Goal: Task Accomplishment & Management: Use online tool/utility

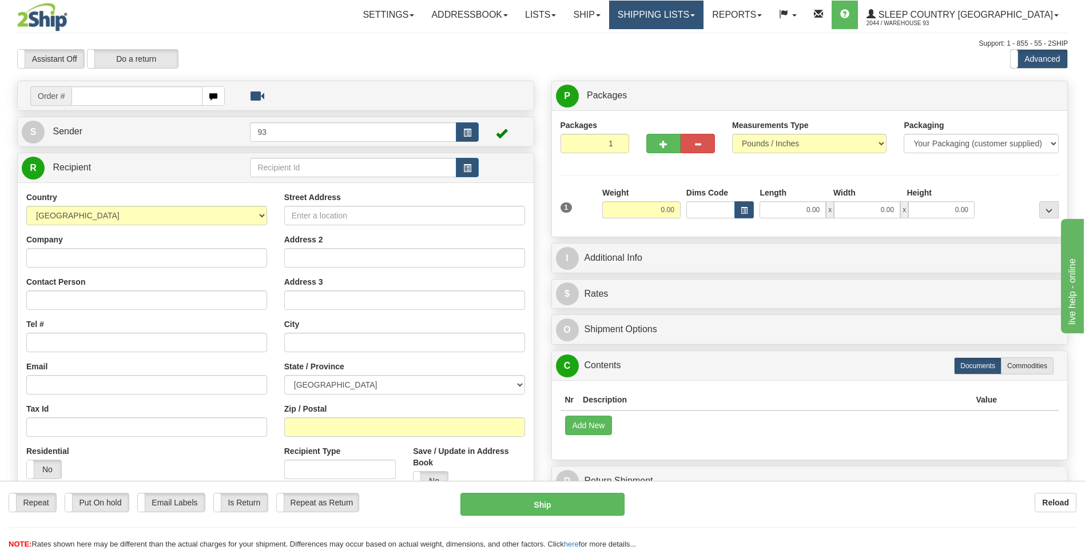
click at [691, 14] on link "Shipping lists" at bounding box center [656, 15] width 94 height 29
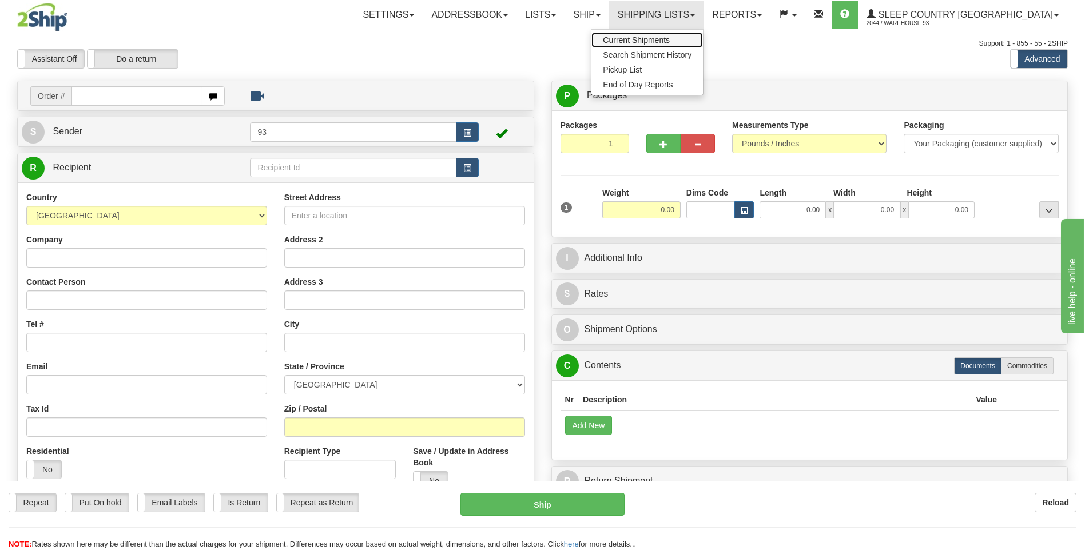
click at [670, 43] on span "Current Shipments" at bounding box center [636, 39] width 67 height 9
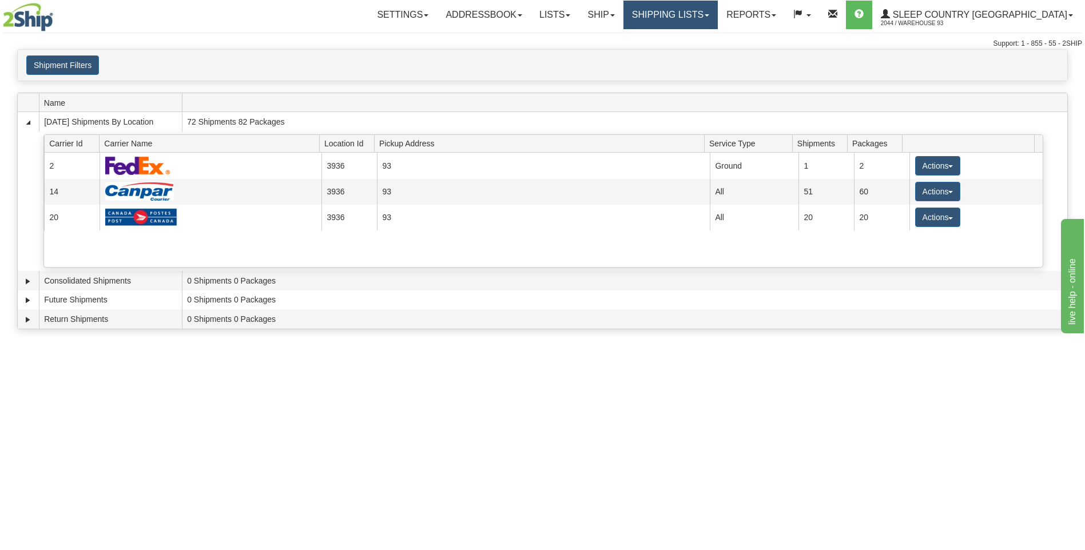
click at [703, 16] on link "Shipping lists" at bounding box center [670, 15] width 94 height 29
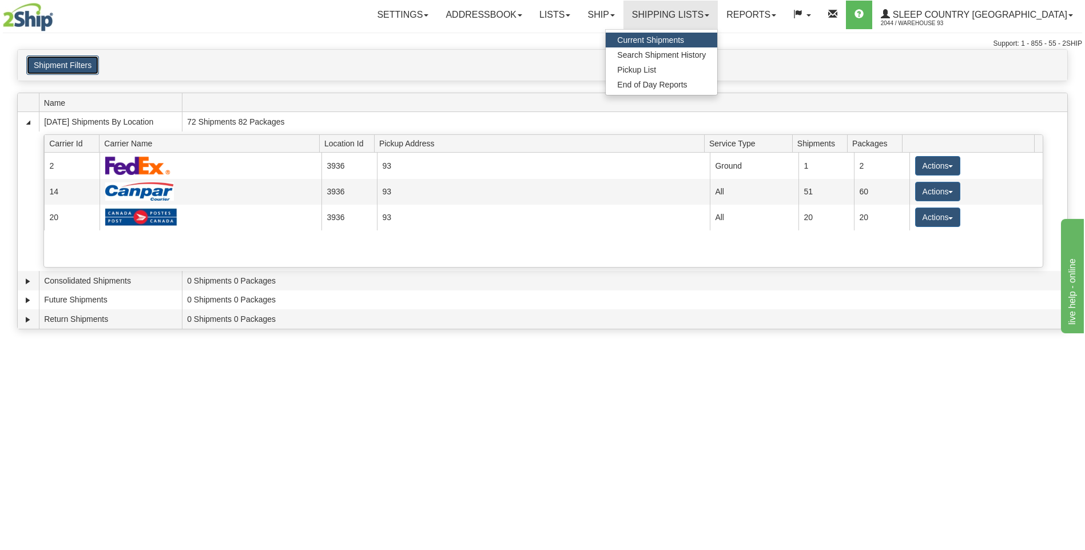
click at [59, 63] on button "Shipment Filters" at bounding box center [62, 64] width 73 height 19
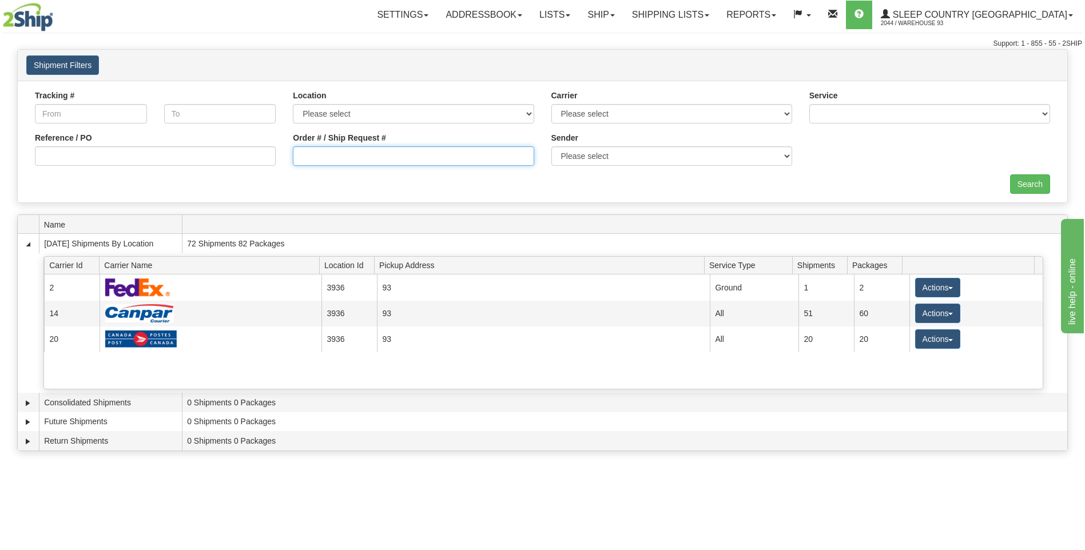
click at [349, 153] on input "Order # / Ship Request #" at bounding box center [413, 155] width 241 height 19
type input "9000I017095"
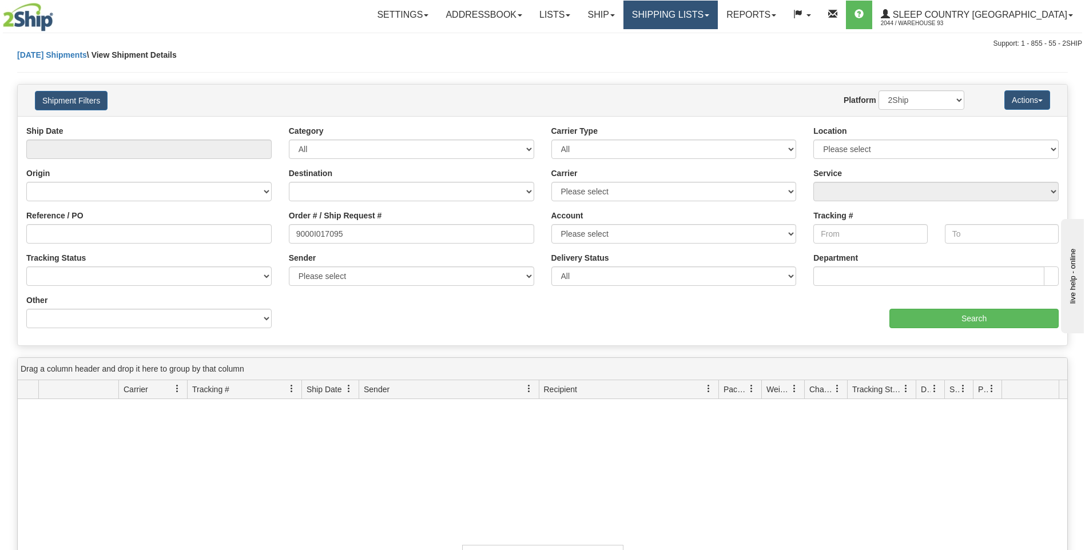
click at [698, 21] on link "Shipping lists" at bounding box center [670, 15] width 94 height 29
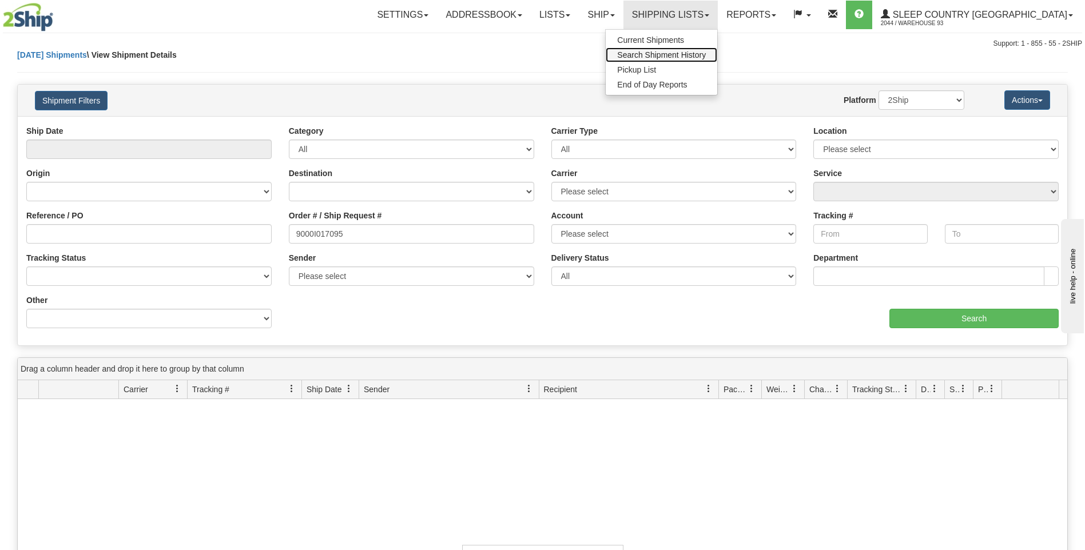
click at [688, 56] on span "Search Shipment History" at bounding box center [661, 54] width 89 height 9
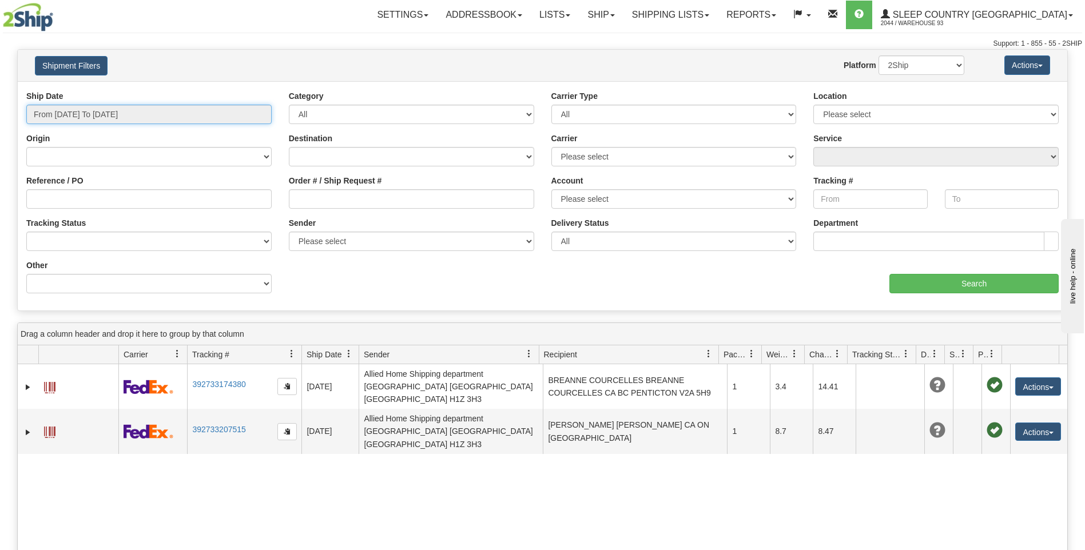
click at [145, 114] on input "From 09/01/2025 To 09/02/2025" at bounding box center [148, 114] width 245 height 19
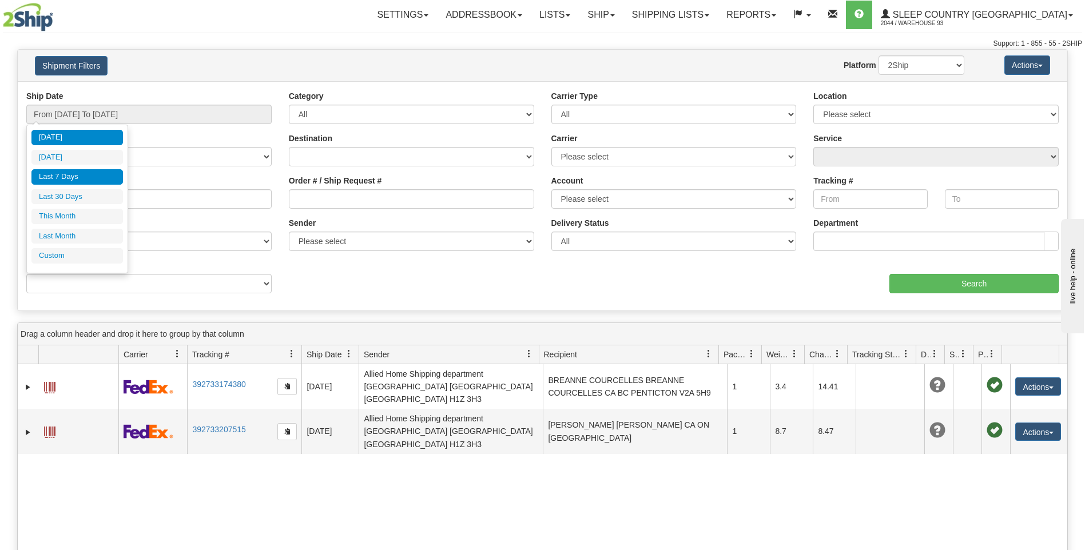
click at [85, 174] on li "Last 7 Days" at bounding box center [76, 176] width 91 height 15
type input "From 08/27/2025 To 09/02/2025"
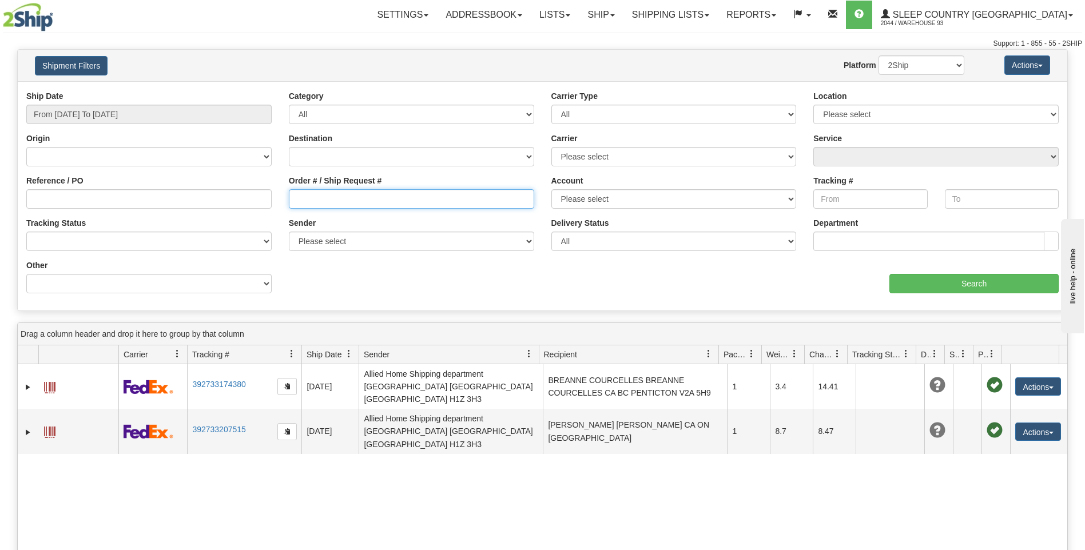
click at [353, 199] on input "Order # / Ship Request #" at bounding box center [411, 198] width 245 height 19
type input "9000I017095"
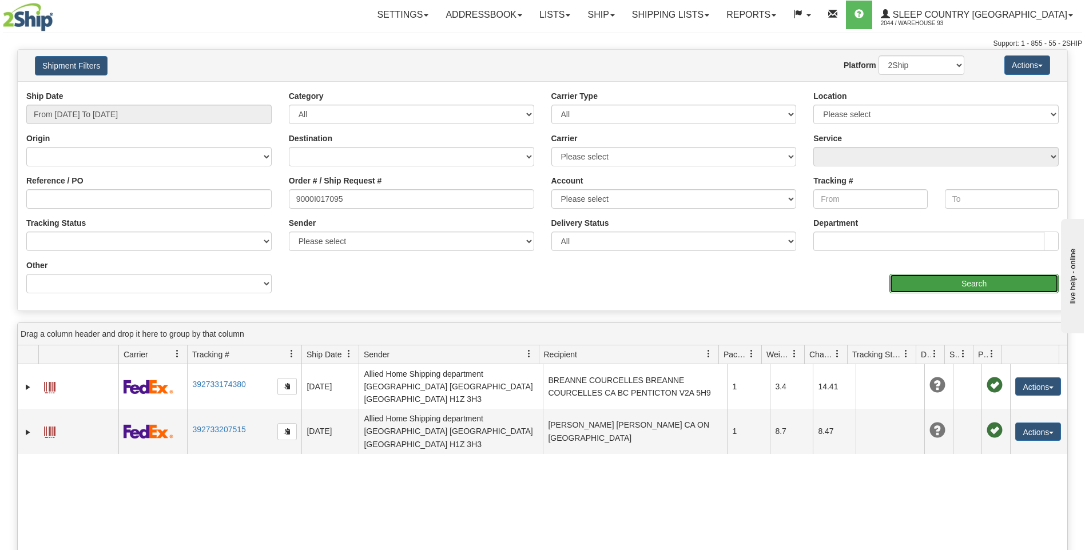
click at [970, 278] on input "Search" at bounding box center [973, 283] width 169 height 19
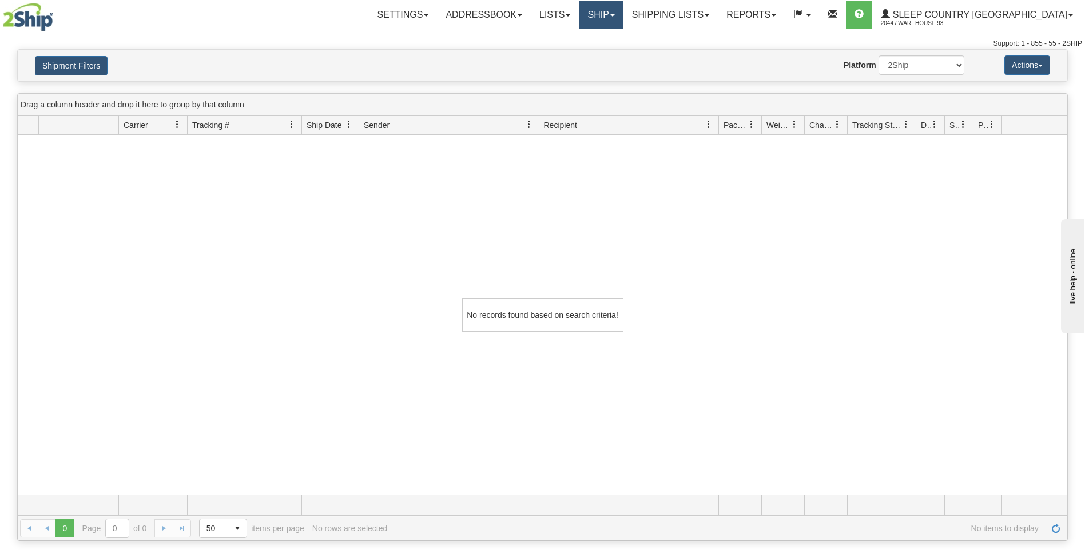
click at [623, 14] on link "Ship" at bounding box center [601, 15] width 44 height 29
click at [574, 41] on span "Ship Screen" at bounding box center [552, 39] width 43 height 9
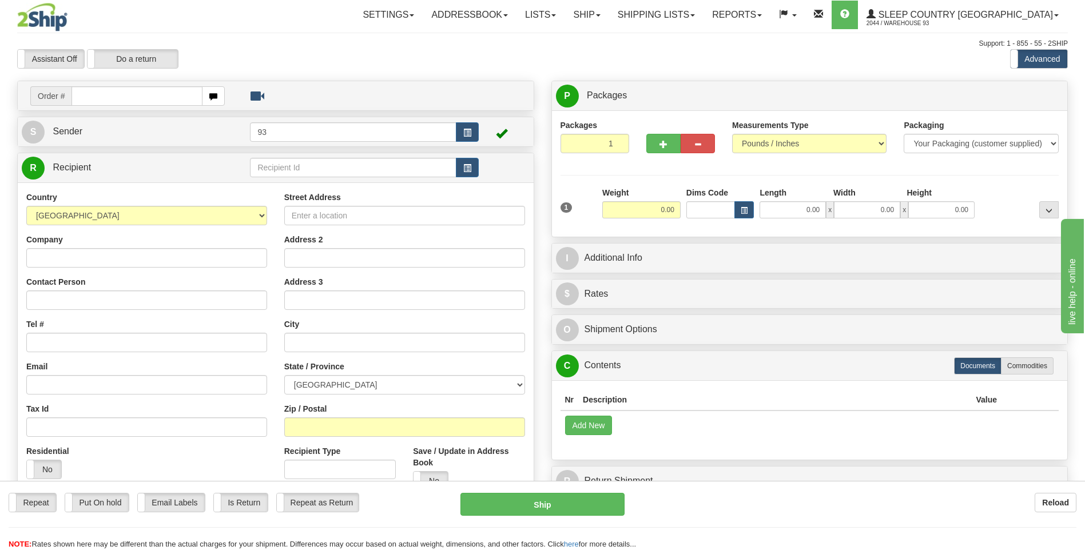
click at [124, 99] on input "text" at bounding box center [136, 95] width 130 height 19
type input "9000I017095"
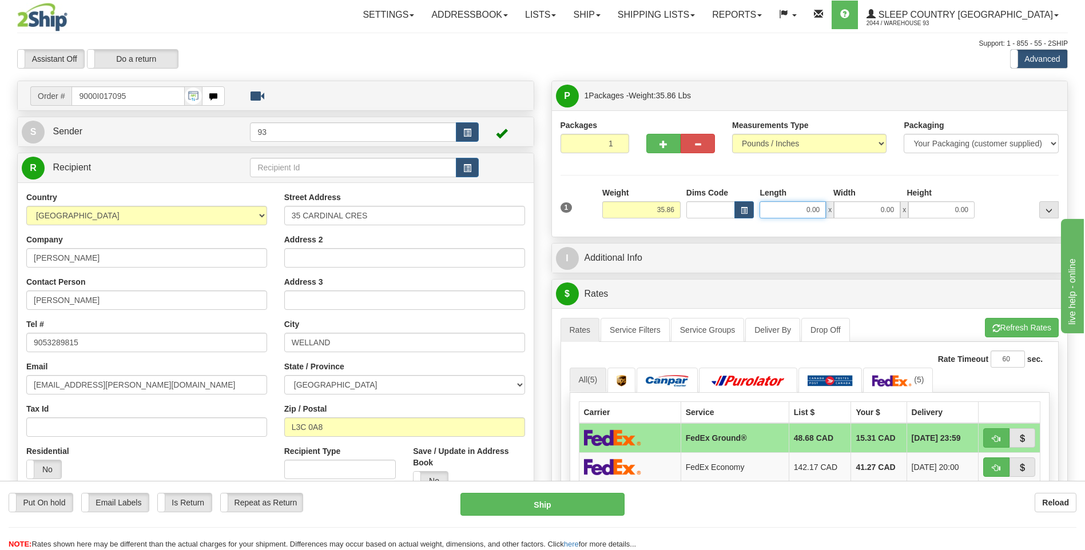
click at [795, 212] on input "0.00" at bounding box center [792, 209] width 66 height 17
type input "40.00"
click at [862, 213] on input "0.00" at bounding box center [867, 209] width 66 height 17
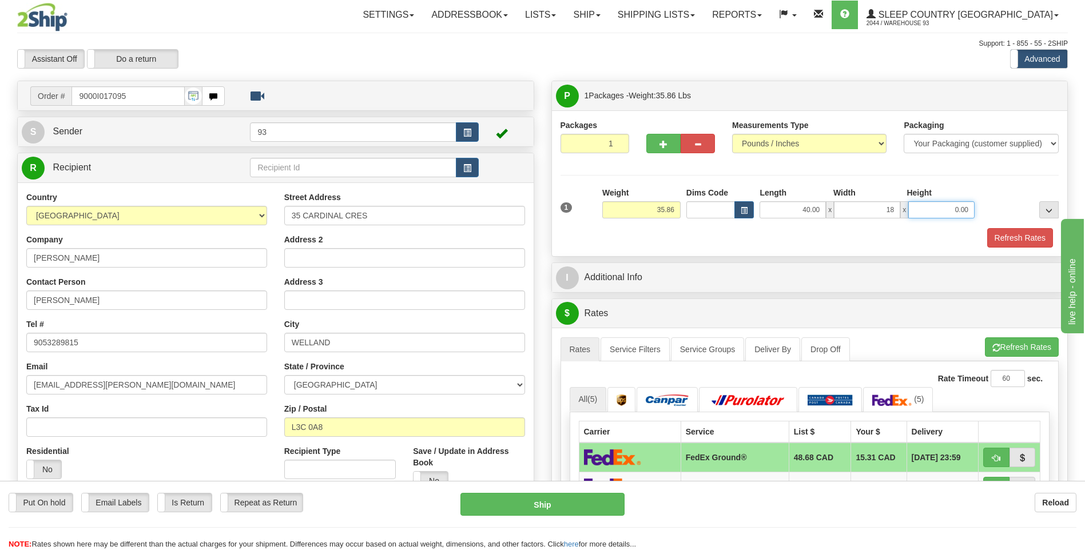
type input "18.00"
click at [948, 212] on input "0.00" at bounding box center [941, 209] width 66 height 17
type input "18.00"
click at [1015, 238] on button "Refresh Rates" at bounding box center [1020, 237] width 66 height 19
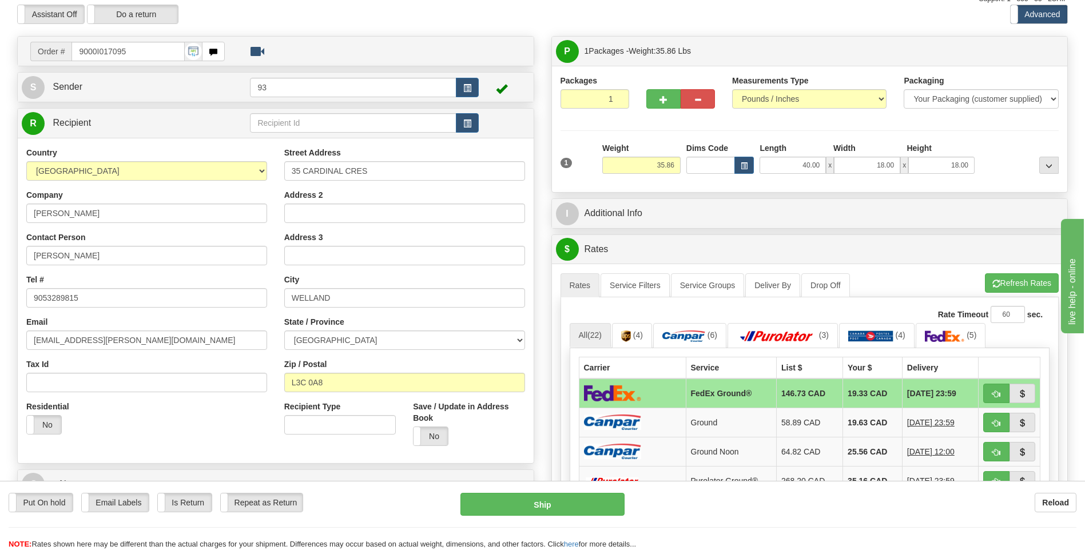
scroll to position [229, 0]
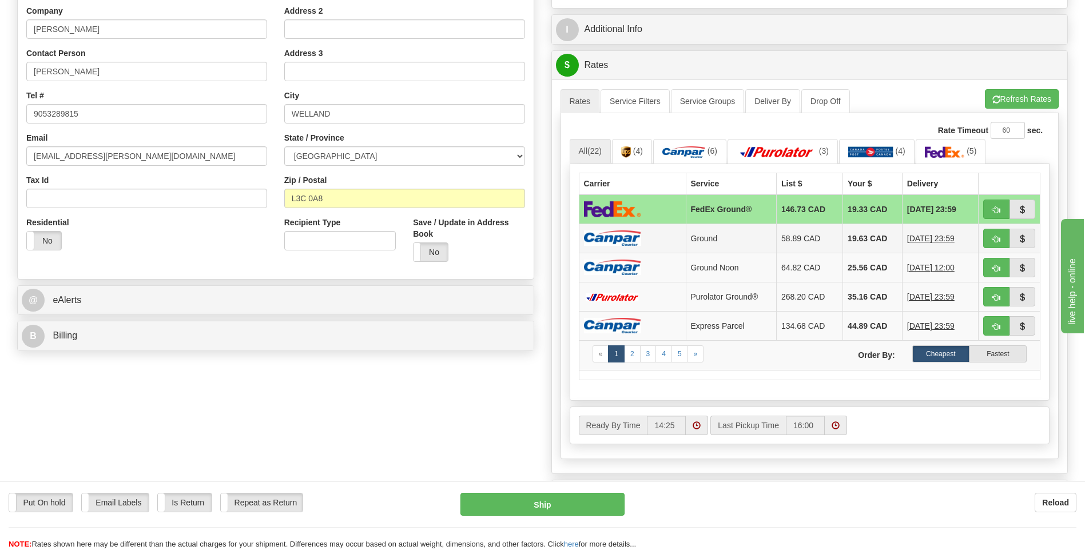
click at [629, 240] on img at bounding box center [612, 237] width 57 height 15
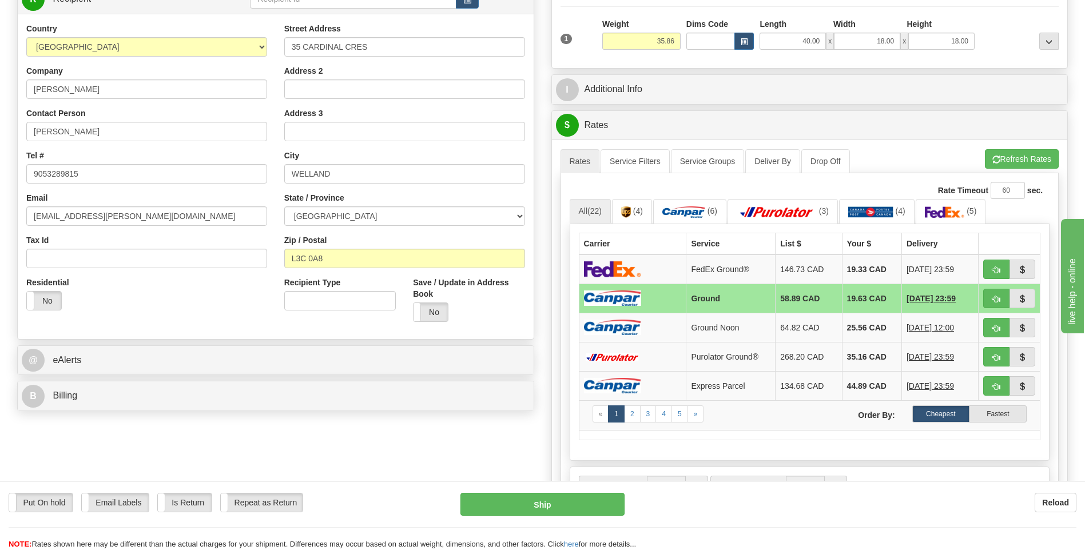
scroll to position [57, 0]
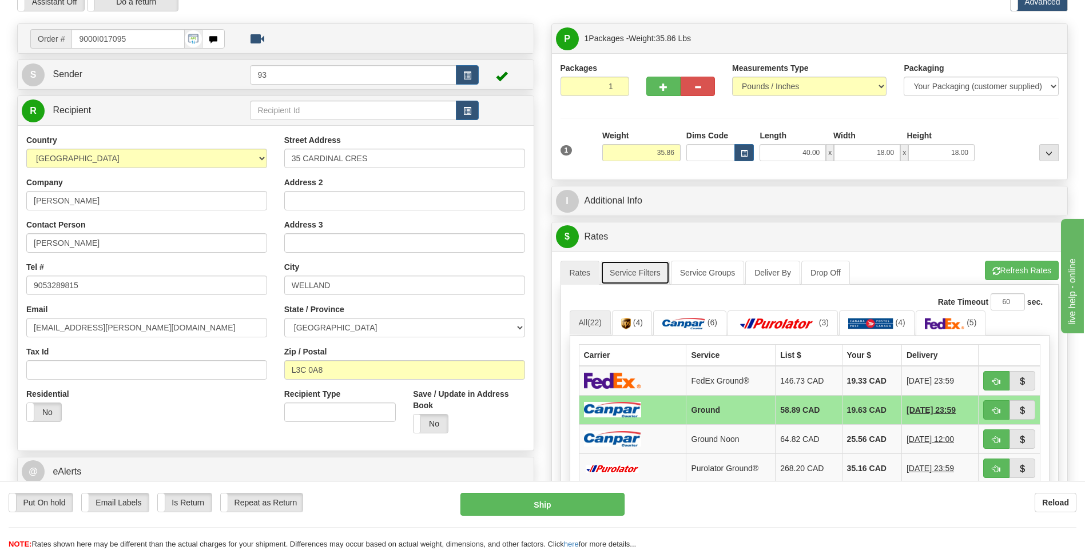
click at [628, 273] on link "Service Filters" at bounding box center [634, 273] width 69 height 24
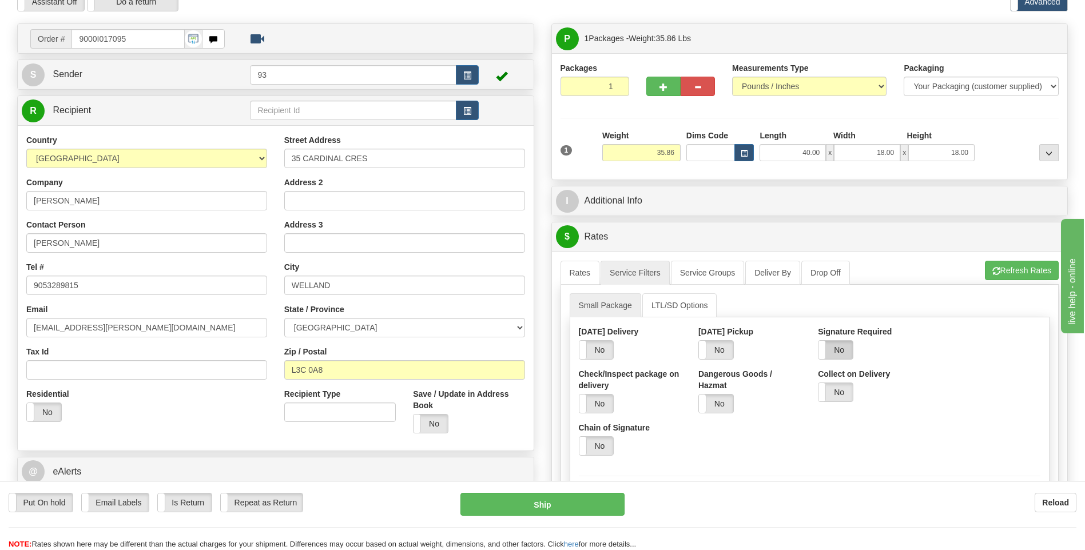
click at [838, 349] on label "No" at bounding box center [835, 350] width 34 height 18
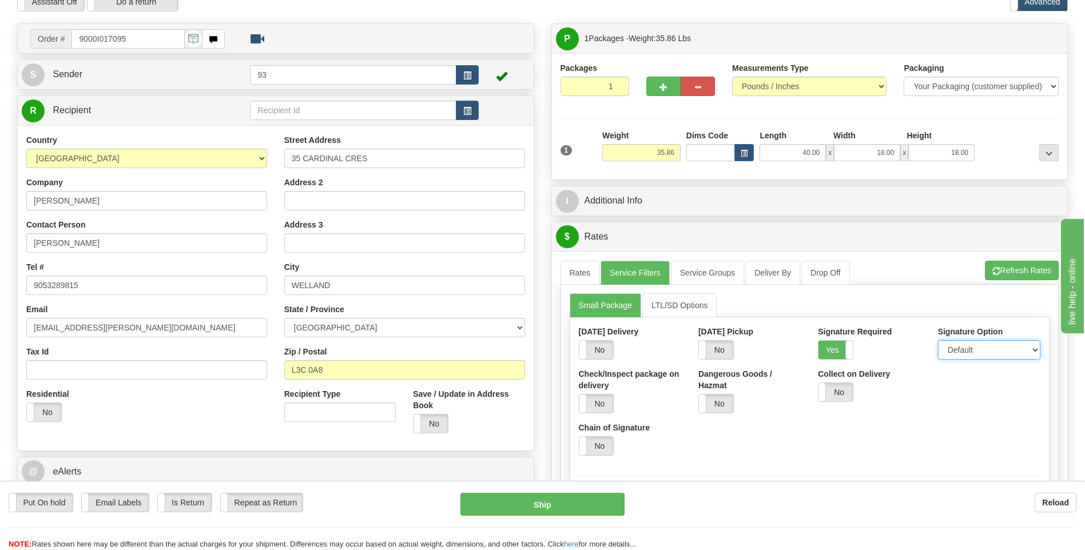
click at [1027, 357] on select "Default Adult Direct Indirect No Signature Required" at bounding box center [989, 349] width 102 height 19
select select "1"
click at [938, 340] on select "Default Adult Direct Indirect No Signature Required" at bounding box center [989, 349] width 102 height 19
click at [581, 269] on link "Rates" at bounding box center [579, 273] width 39 height 24
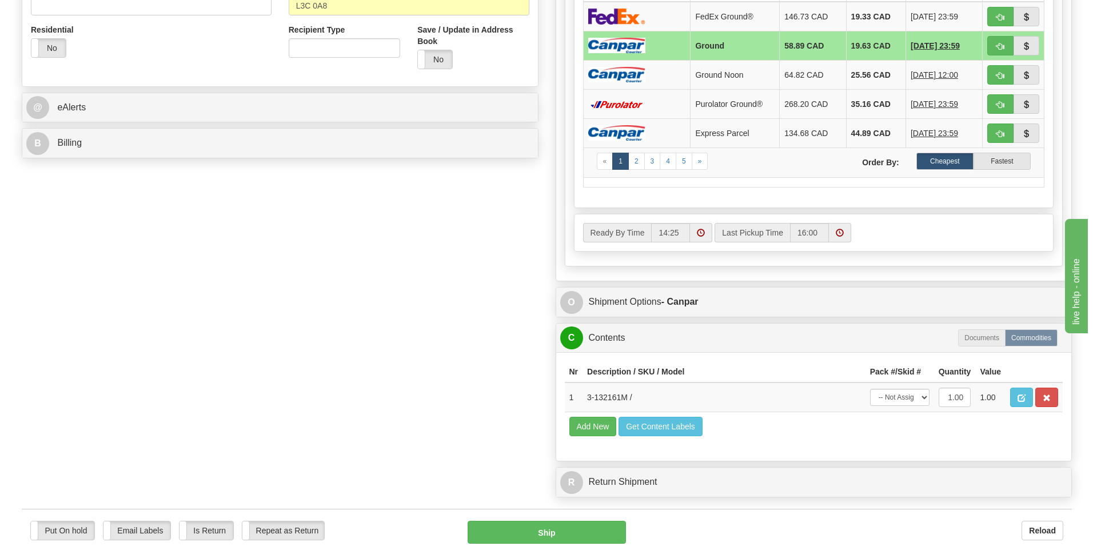
scroll to position [515, 0]
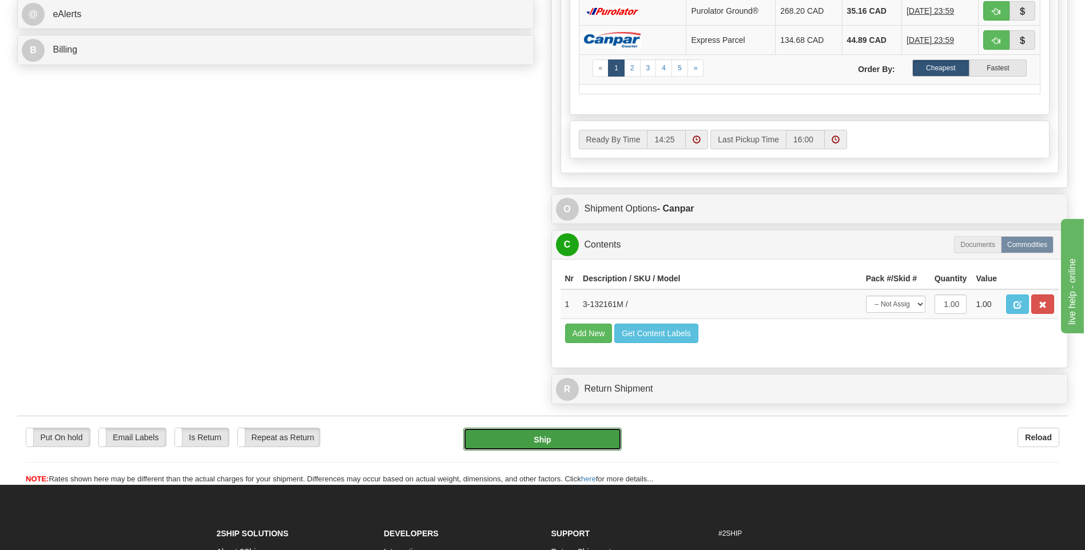
click at [605, 440] on button "Ship" at bounding box center [542, 439] width 158 height 23
type input "1"
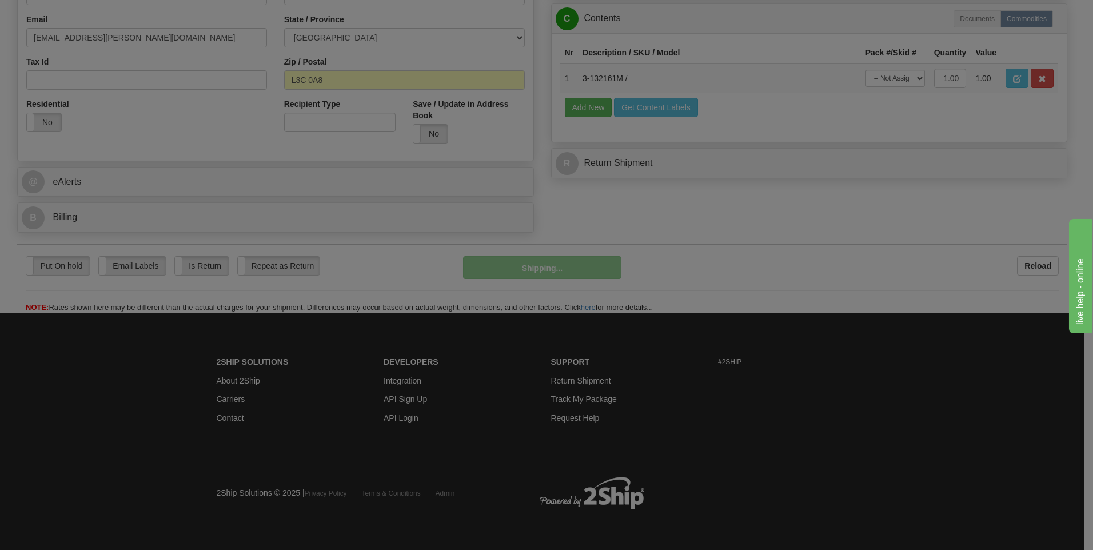
scroll to position [348, 0]
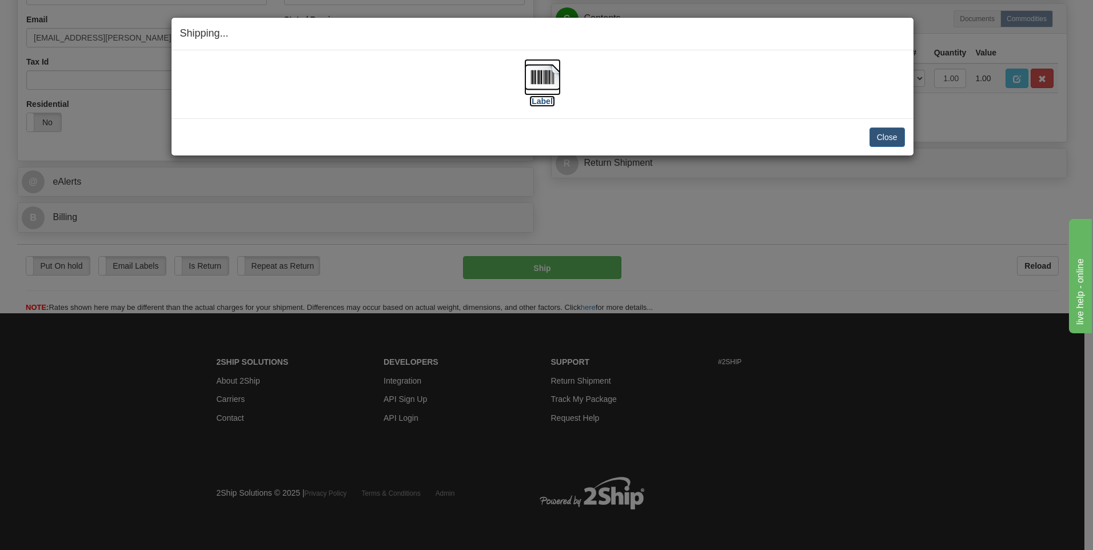
click at [552, 71] on img at bounding box center [542, 77] width 37 height 37
click at [877, 141] on button "Close" at bounding box center [887, 137] width 35 height 19
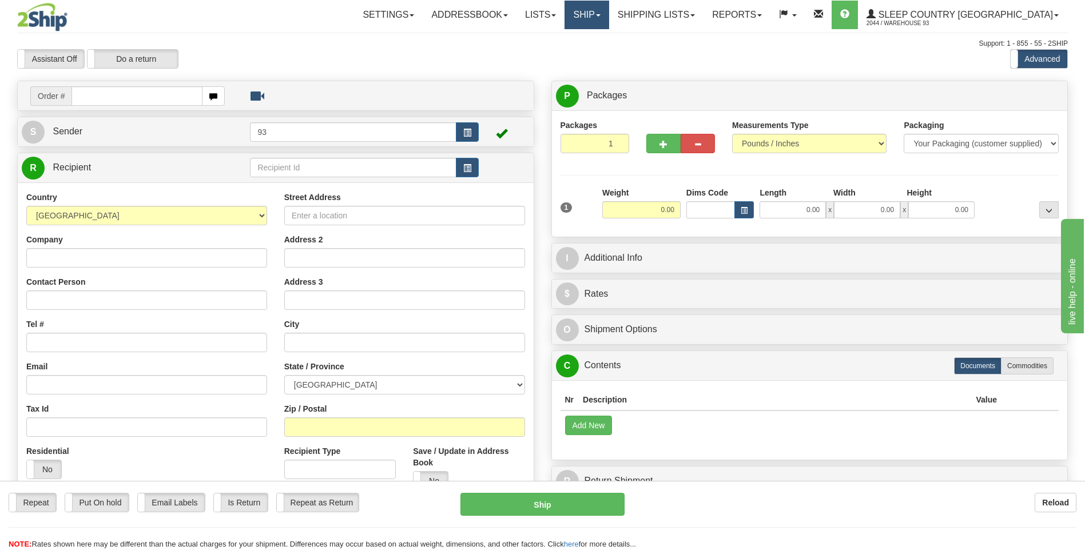
click at [600, 14] on span at bounding box center [598, 15] width 5 height 2
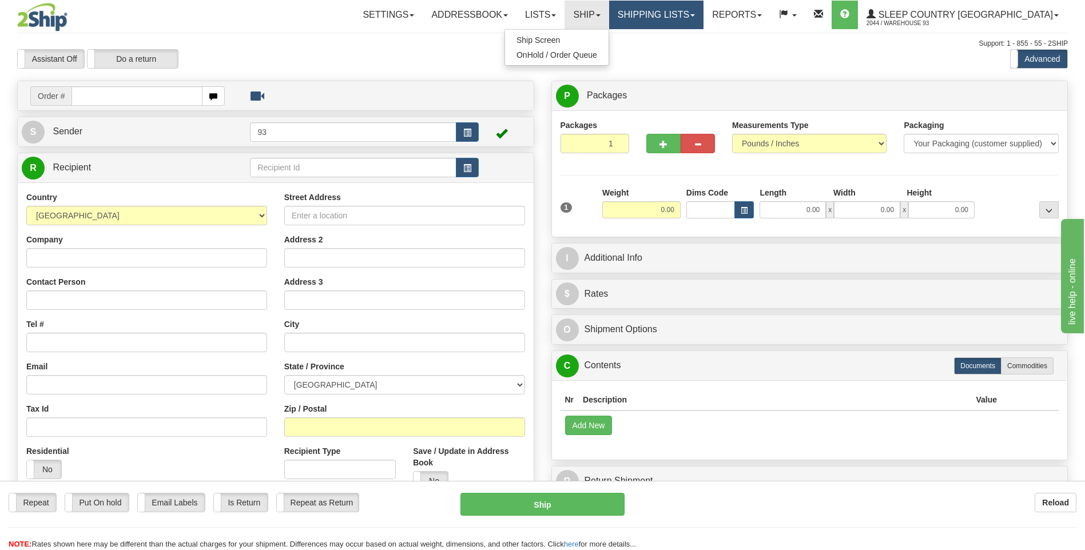
click at [683, 12] on link "Shipping lists" at bounding box center [656, 15] width 94 height 29
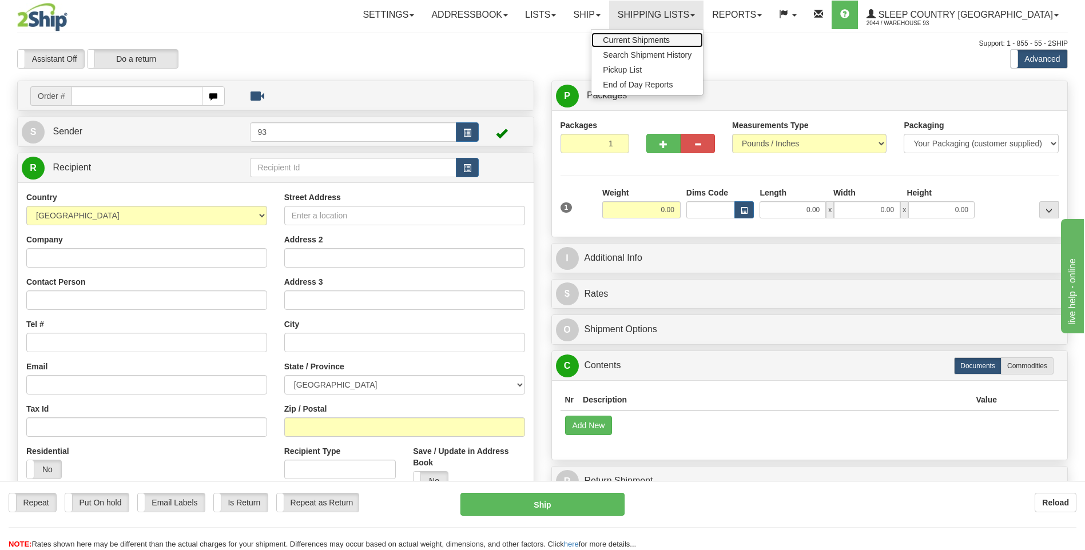
click at [670, 40] on span "Current Shipments" at bounding box center [636, 39] width 67 height 9
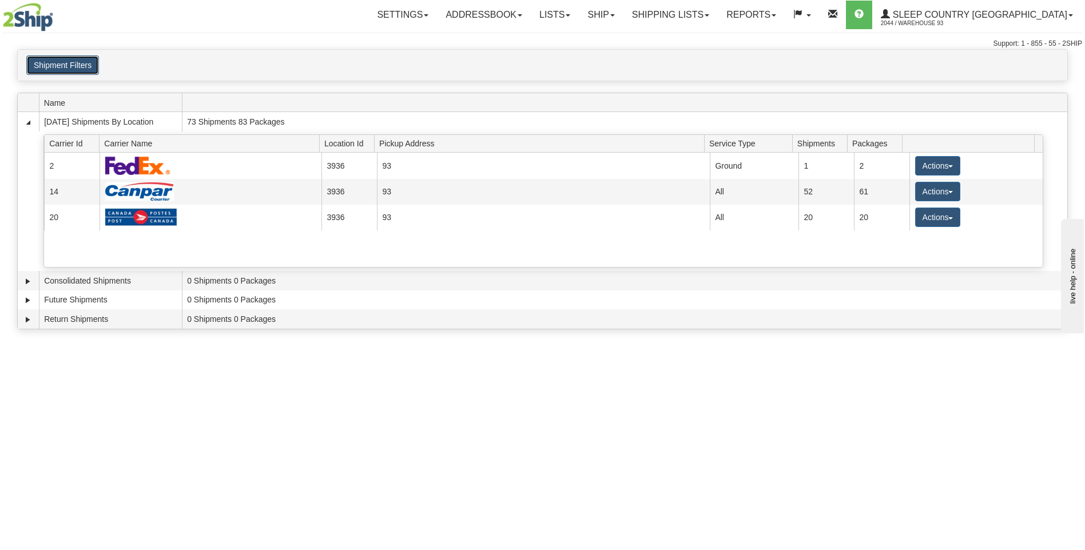
click at [62, 66] on button "Shipment Filters" at bounding box center [62, 64] width 73 height 19
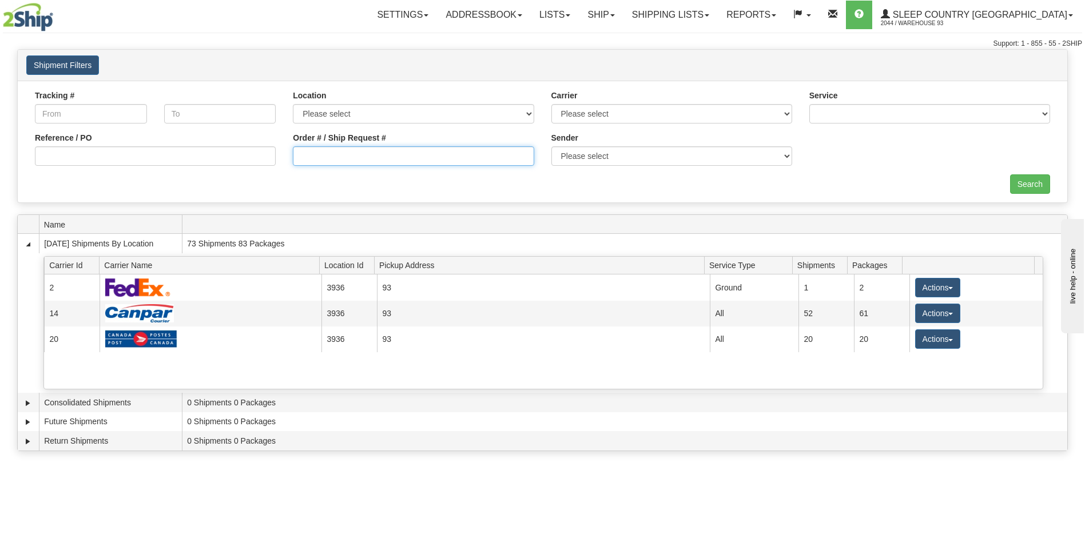
click at [338, 159] on input "Order # / Ship Request #" at bounding box center [413, 155] width 241 height 19
type input "9000I053364"
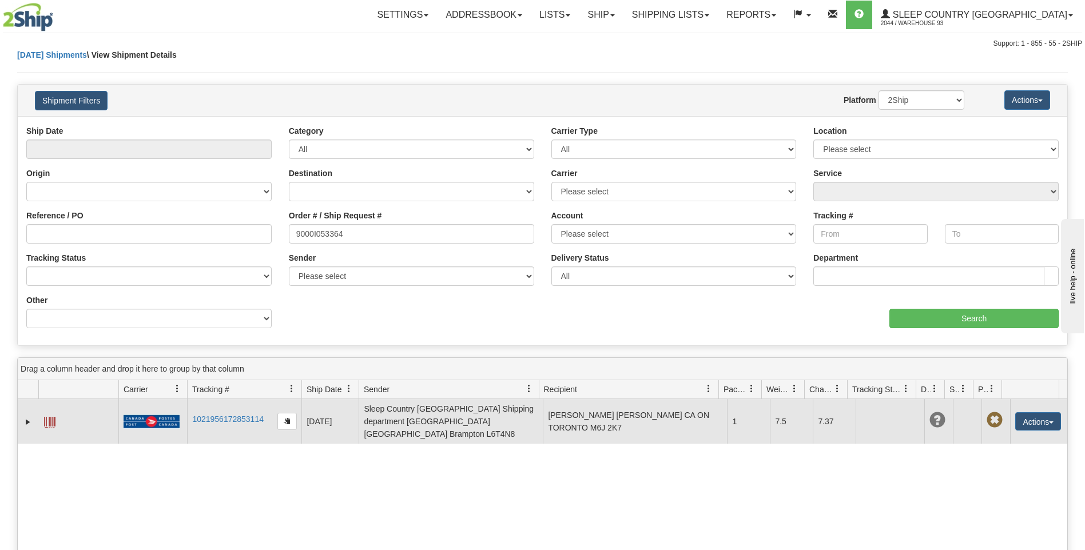
click at [51, 417] on span at bounding box center [49, 422] width 11 height 11
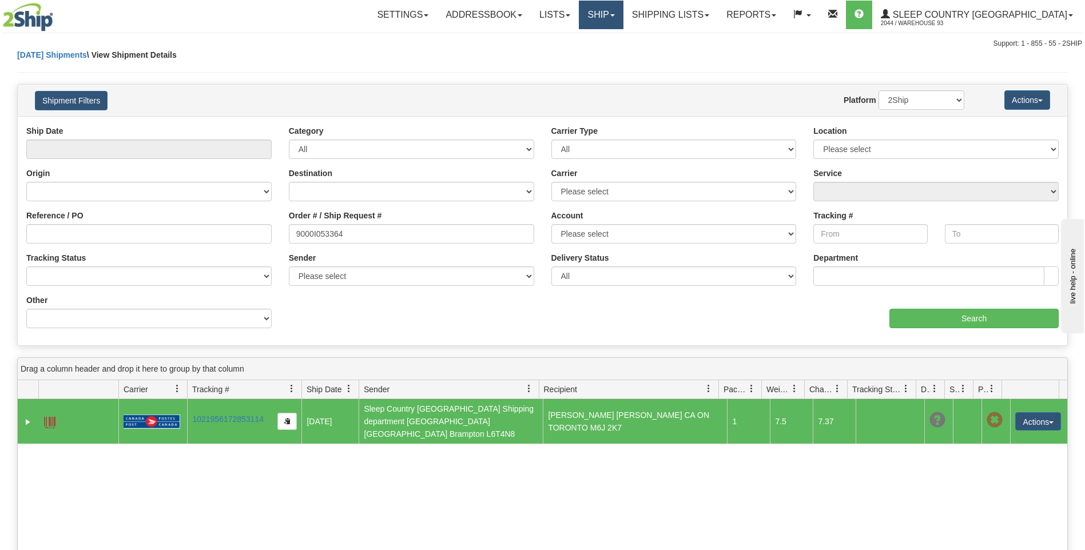
click at [623, 17] on link "Ship" at bounding box center [601, 15] width 44 height 29
click at [623, 36] on link "Ship Screen" at bounding box center [570, 40] width 103 height 15
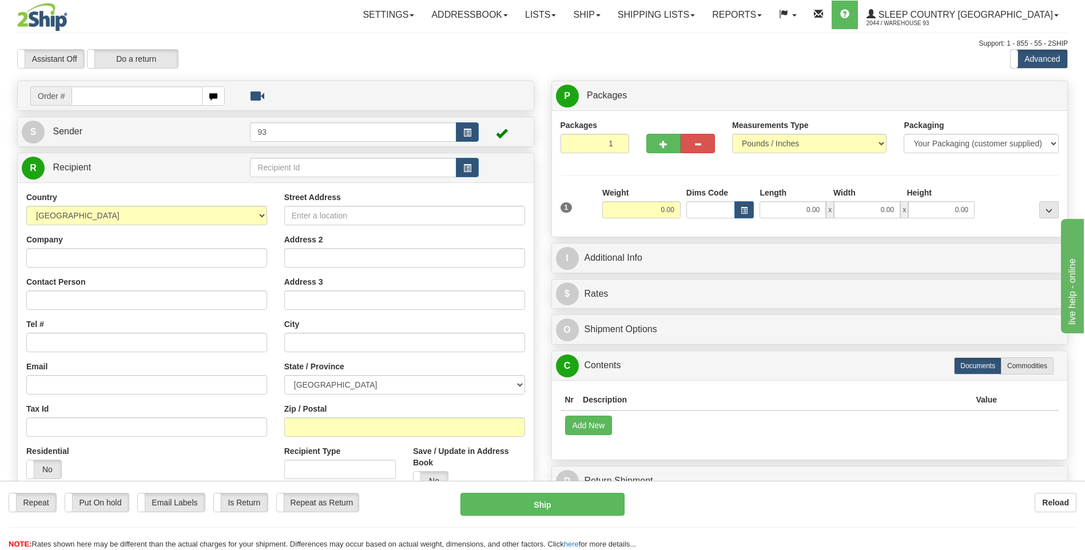
click at [875, 503] on div "Reload" at bounding box center [859, 502] width 435 height 19
click at [670, 9] on link "Shipping lists" at bounding box center [656, 15] width 94 height 29
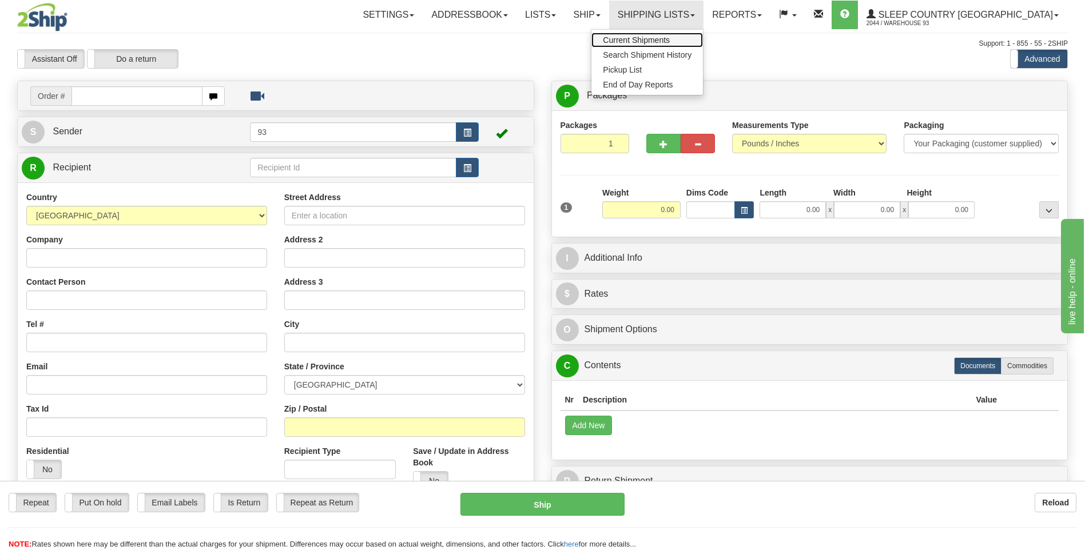
click at [664, 42] on span "Current Shipments" at bounding box center [636, 39] width 67 height 9
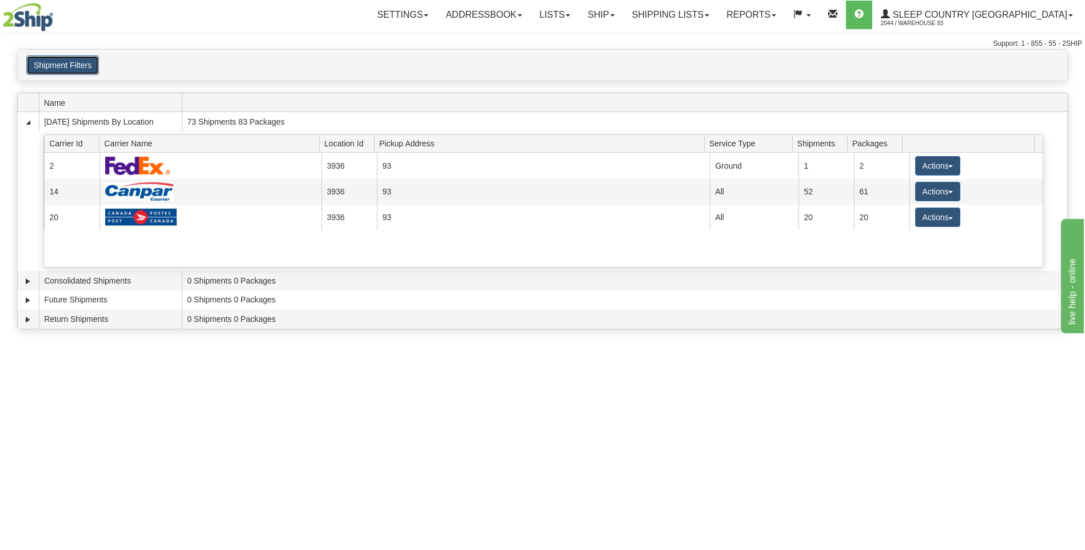
click at [75, 63] on button "Shipment Filters" at bounding box center [62, 64] width 73 height 19
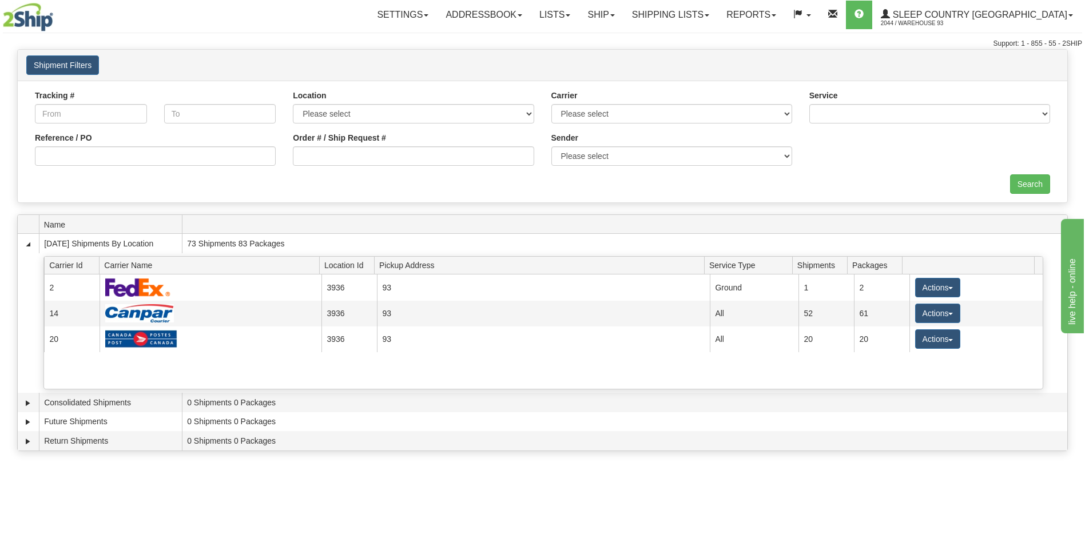
click at [364, 168] on div "Order # / Ship Request #" at bounding box center [413, 153] width 258 height 42
click at [364, 161] on input "Order # / Ship Request #" at bounding box center [413, 155] width 241 height 19
type input "9000I053891"
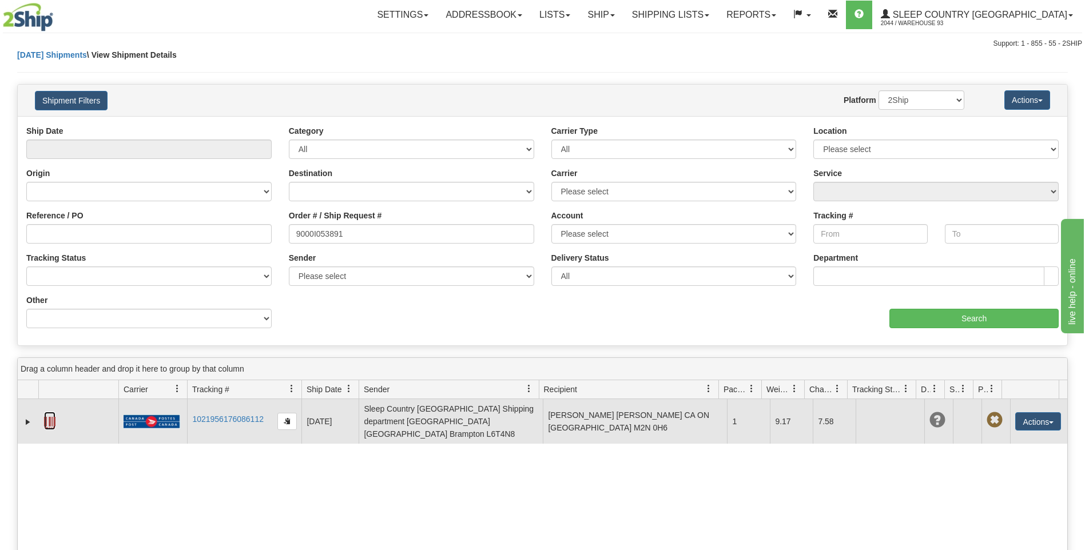
click at [47, 412] on link at bounding box center [49, 421] width 11 height 18
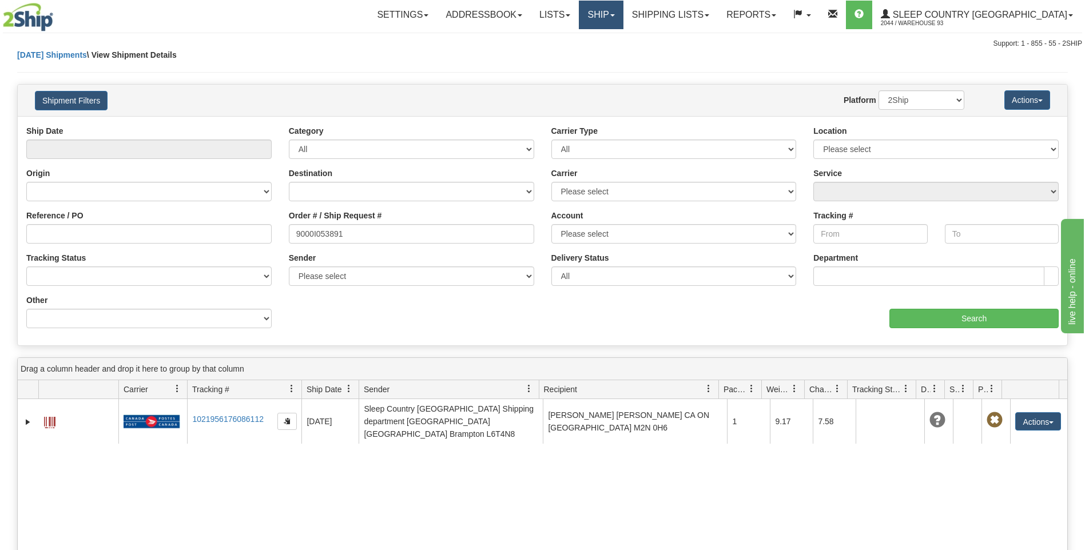
click at [623, 23] on link "Ship" at bounding box center [601, 15] width 44 height 29
click at [623, 41] on link "Ship Screen" at bounding box center [570, 40] width 103 height 15
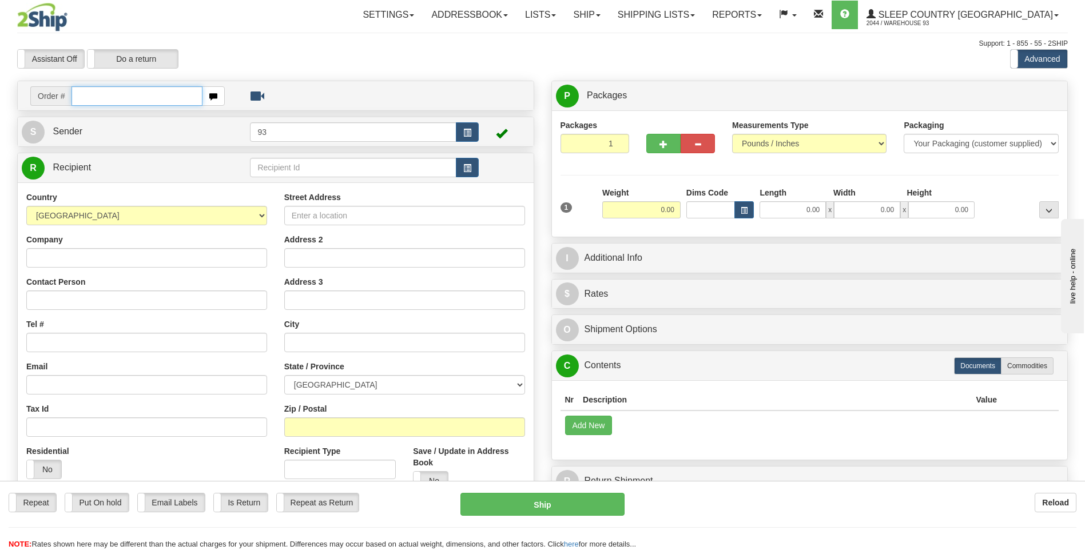
click at [167, 94] on input "text" at bounding box center [136, 95] width 130 height 19
type input "8"
type input "9000I050090"
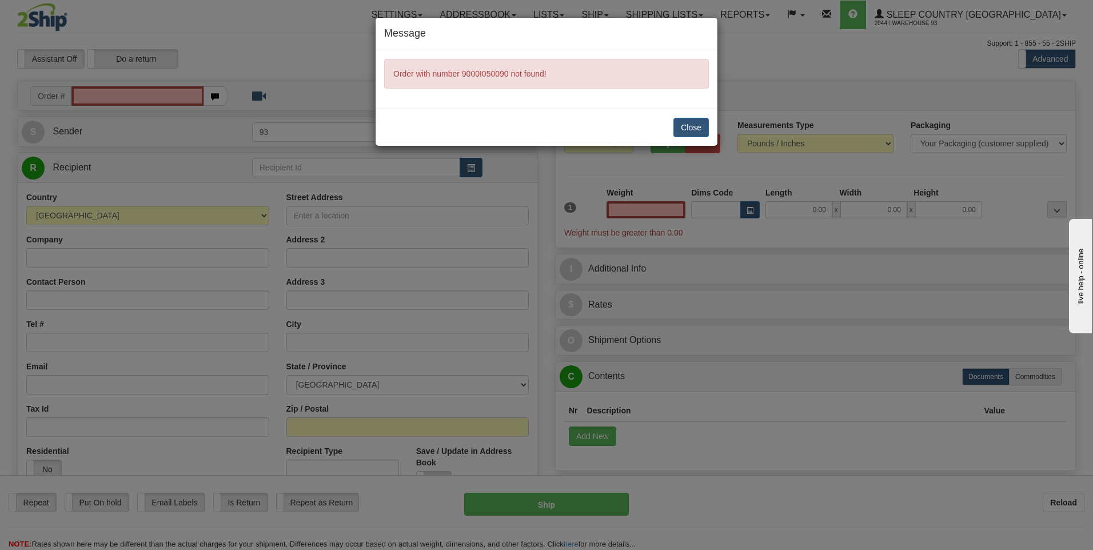
type input "0.00"
click at [687, 129] on button "Close" at bounding box center [691, 127] width 35 height 19
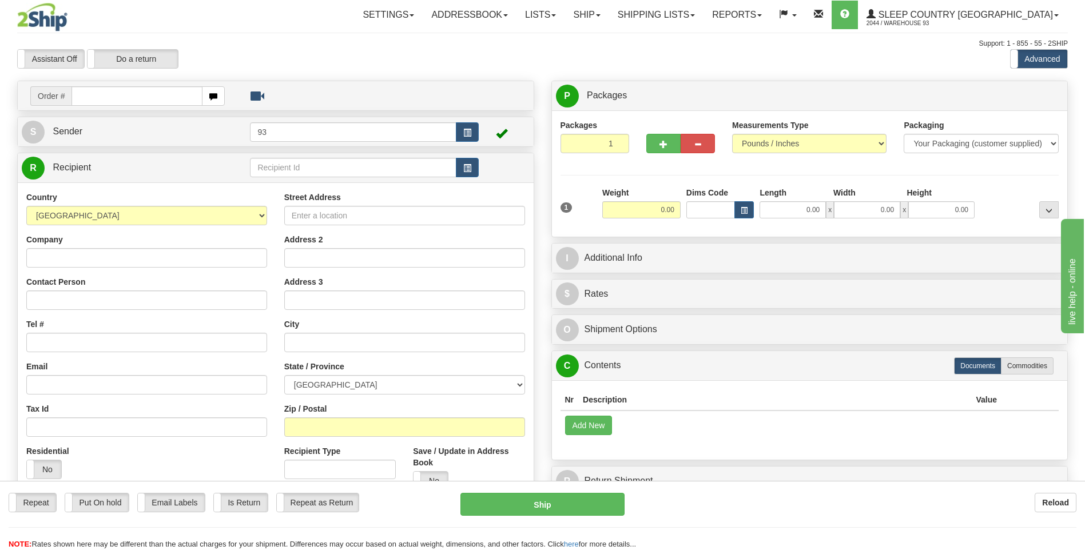
click at [145, 93] on input "text" at bounding box center [136, 95] width 130 height 19
type input "9000I053546"
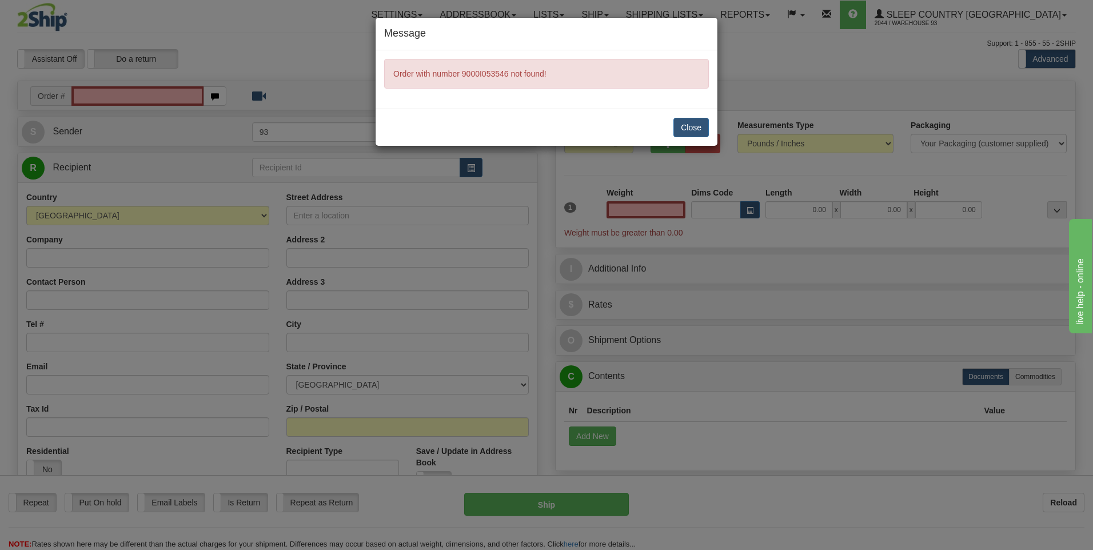
type input "0.00"
click at [683, 126] on button "Close" at bounding box center [691, 127] width 35 height 19
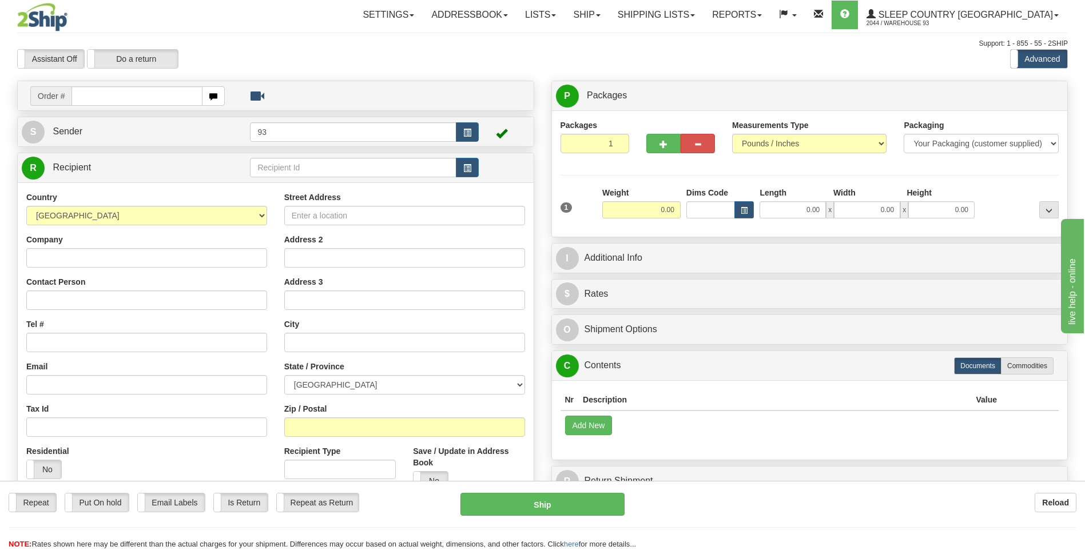
click at [114, 93] on input "text" at bounding box center [136, 95] width 130 height 19
type input "9000I042786"
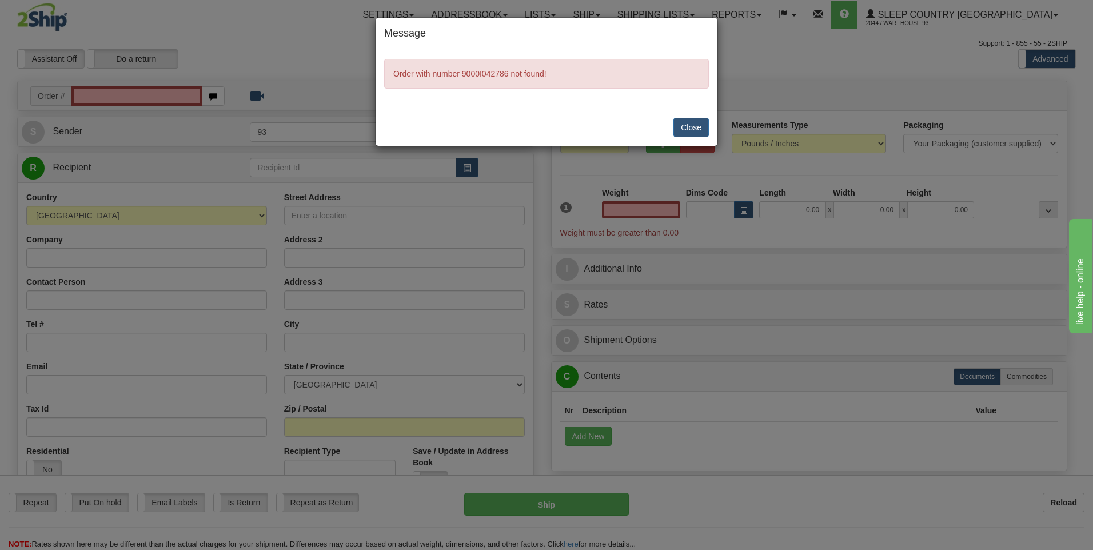
type input "0.00"
click at [690, 127] on button "Close" at bounding box center [691, 127] width 35 height 19
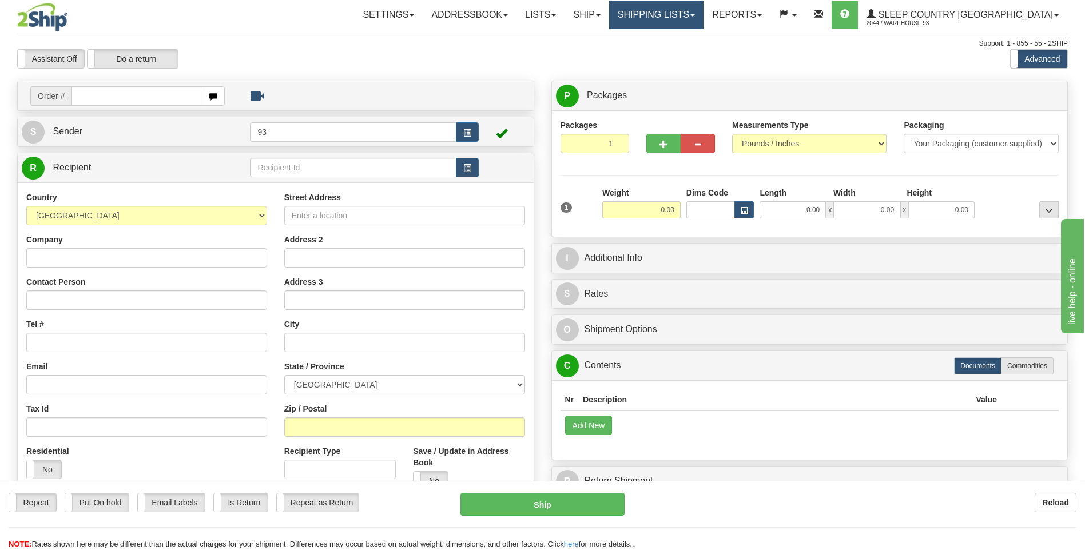
click at [676, 14] on link "Shipping lists" at bounding box center [656, 15] width 94 height 29
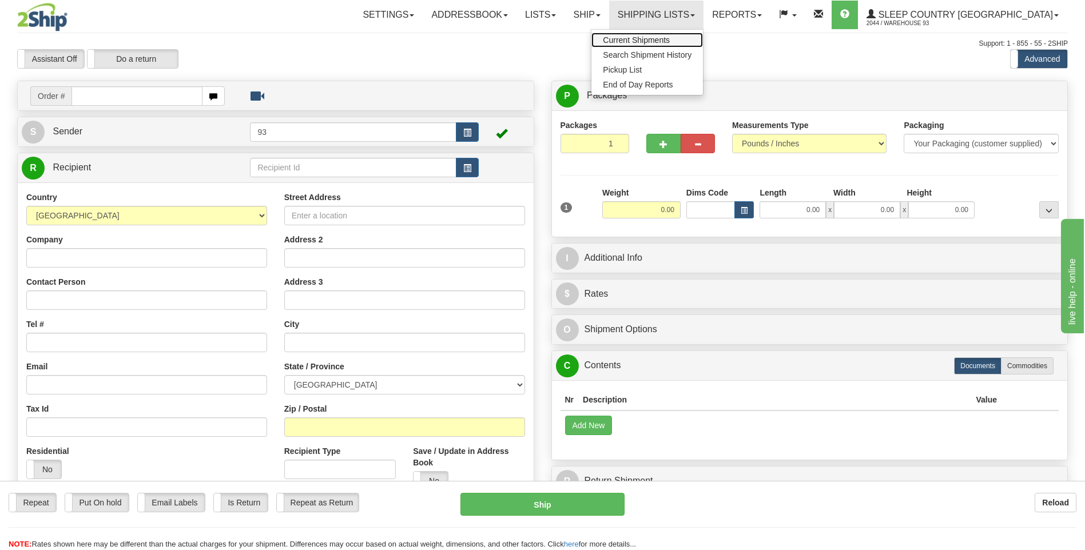
click at [670, 38] on span "Current Shipments" at bounding box center [636, 39] width 67 height 9
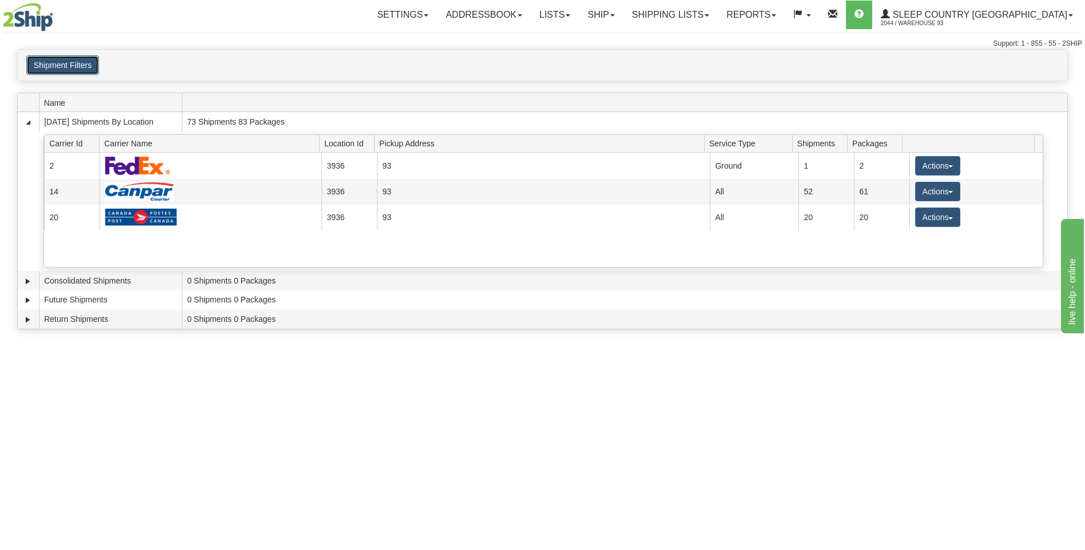
click at [81, 70] on button "Shipment Filters" at bounding box center [62, 64] width 73 height 19
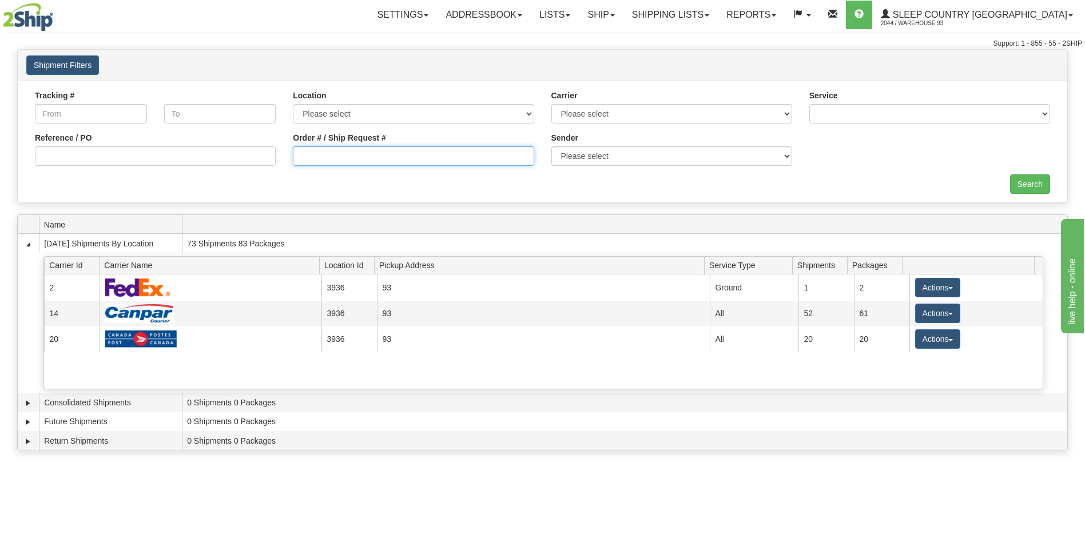
click at [380, 157] on input "Order # / Ship Request #" at bounding box center [413, 155] width 241 height 19
type input "9000I053405"
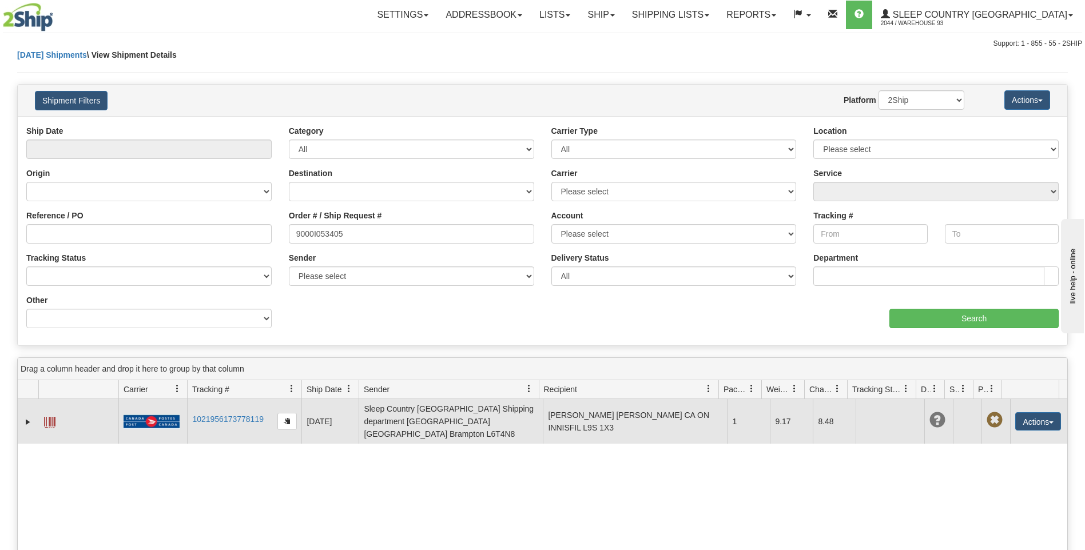
click at [51, 420] on span at bounding box center [49, 422] width 11 height 11
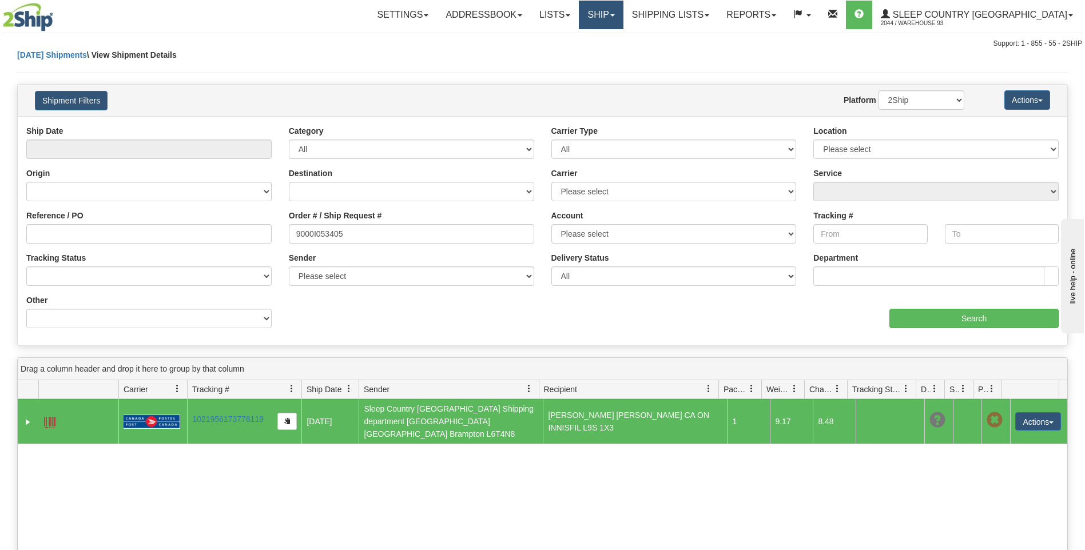
click at [623, 15] on link "Ship" at bounding box center [601, 15] width 44 height 29
click at [623, 35] on link "Ship Screen" at bounding box center [570, 40] width 103 height 15
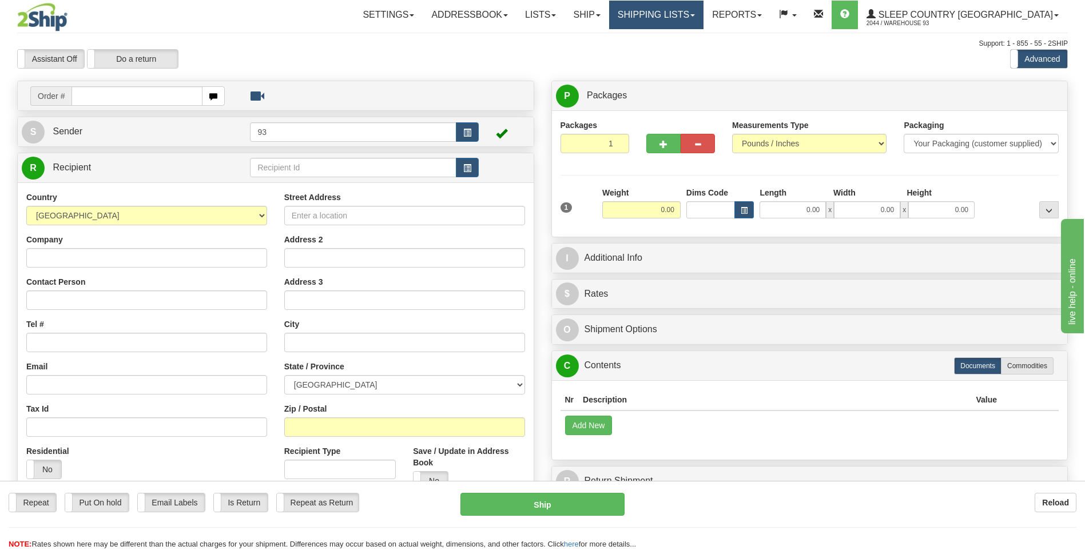
click at [703, 16] on link "Shipping lists" at bounding box center [656, 15] width 94 height 29
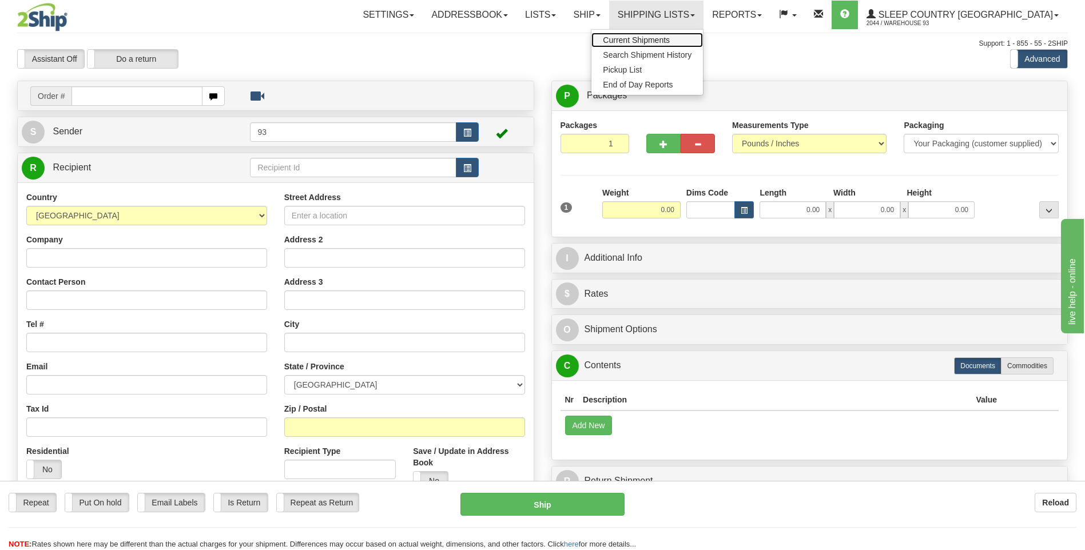
click at [675, 47] on link "Current Shipments" at bounding box center [646, 40] width 111 height 15
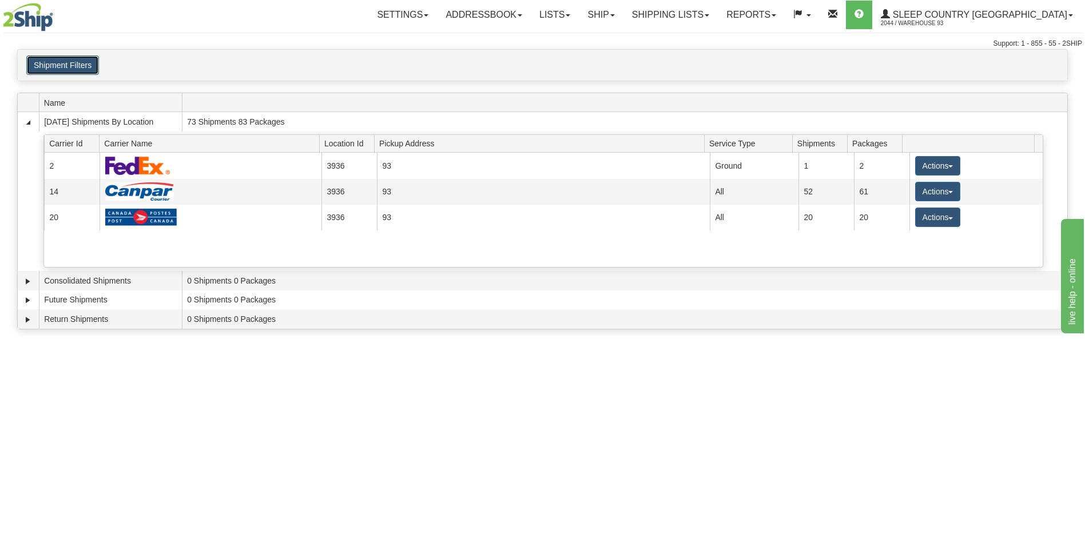
click at [78, 67] on button "Shipment Filters" at bounding box center [62, 64] width 73 height 19
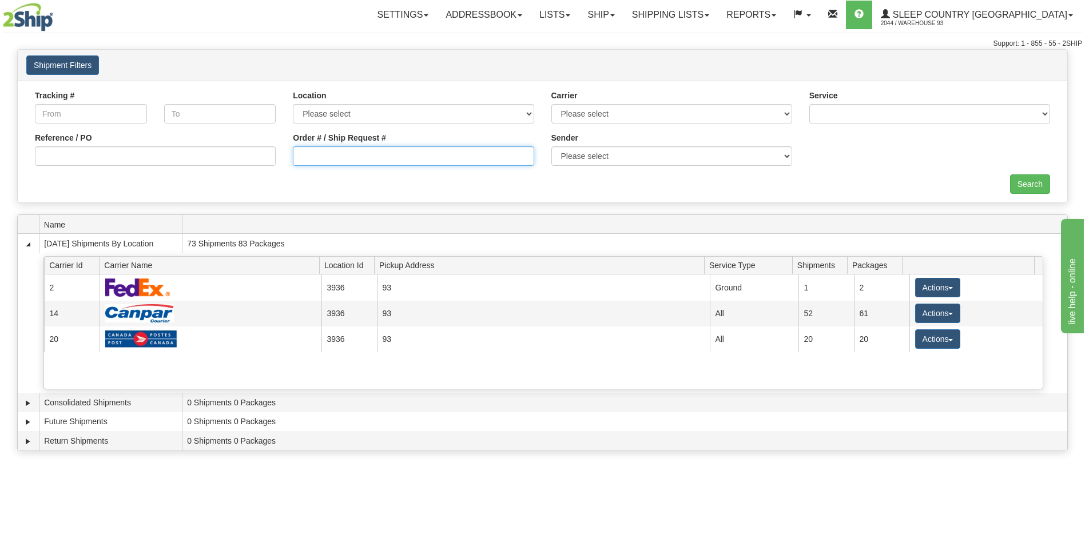
click at [453, 159] on input "Order # / Ship Request #" at bounding box center [413, 155] width 241 height 19
type input "9000I51215"
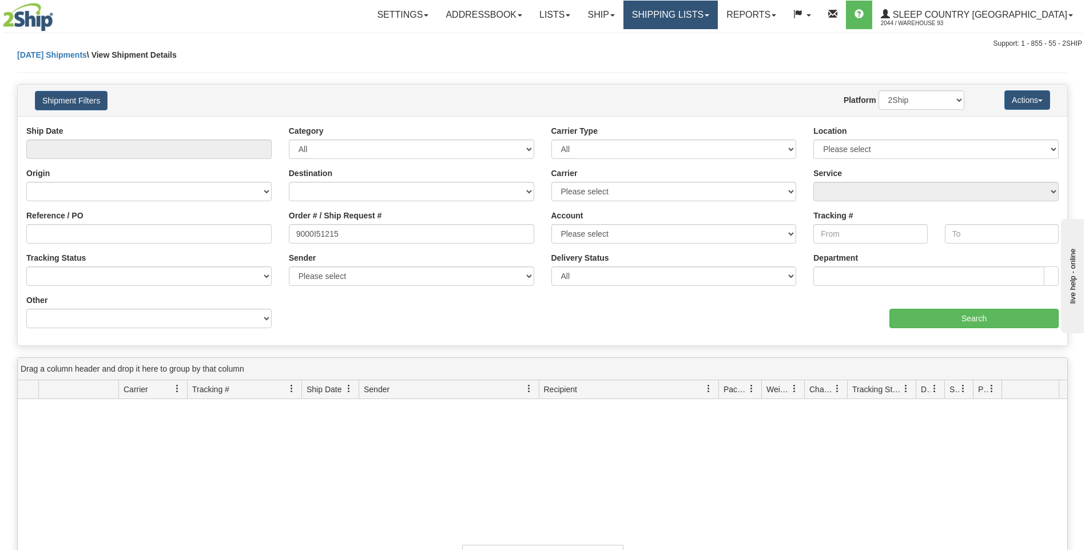
click at [704, 12] on link "Shipping lists" at bounding box center [670, 15] width 94 height 29
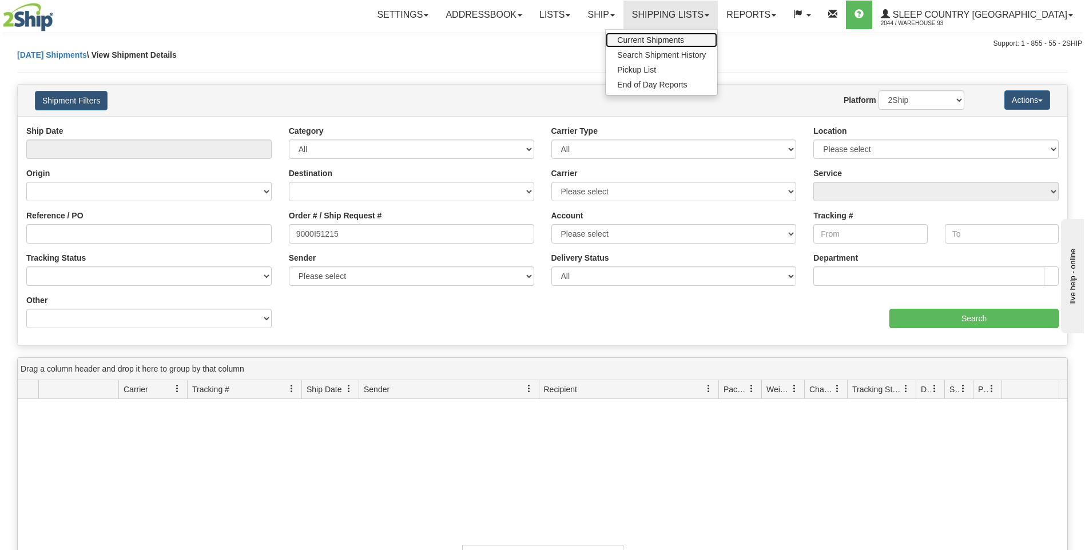
click at [684, 36] on span "Current Shipments" at bounding box center [650, 39] width 67 height 9
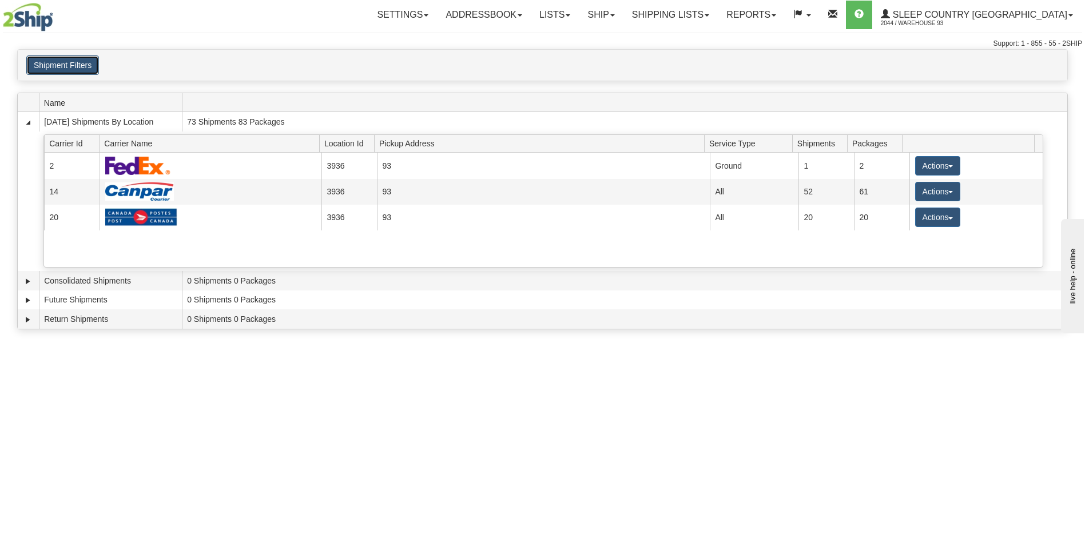
click at [84, 63] on button "Shipment Filters" at bounding box center [62, 64] width 73 height 19
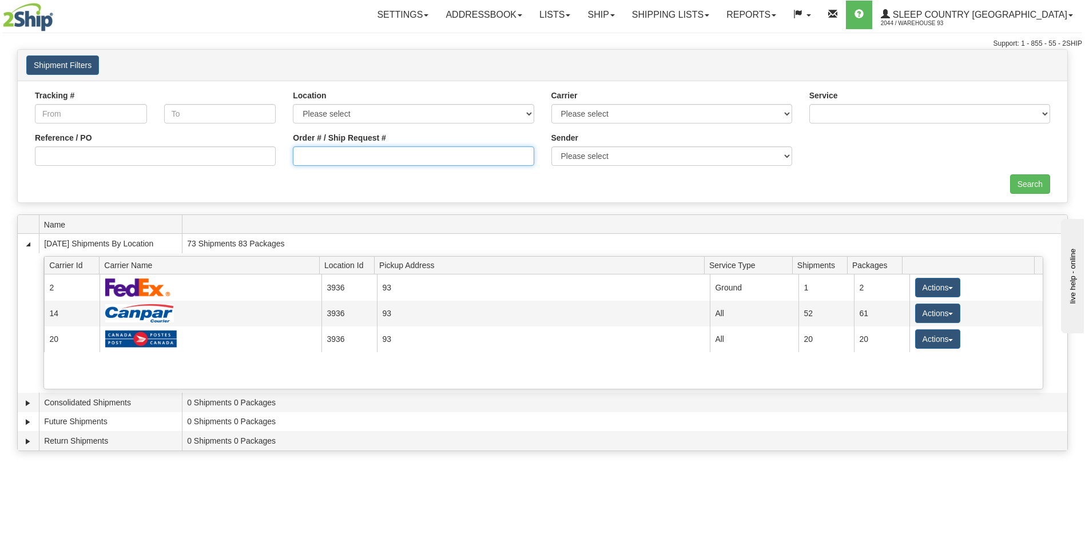
click at [445, 159] on input "Order # / Ship Request #" at bounding box center [413, 155] width 241 height 19
type input "9000I051215"
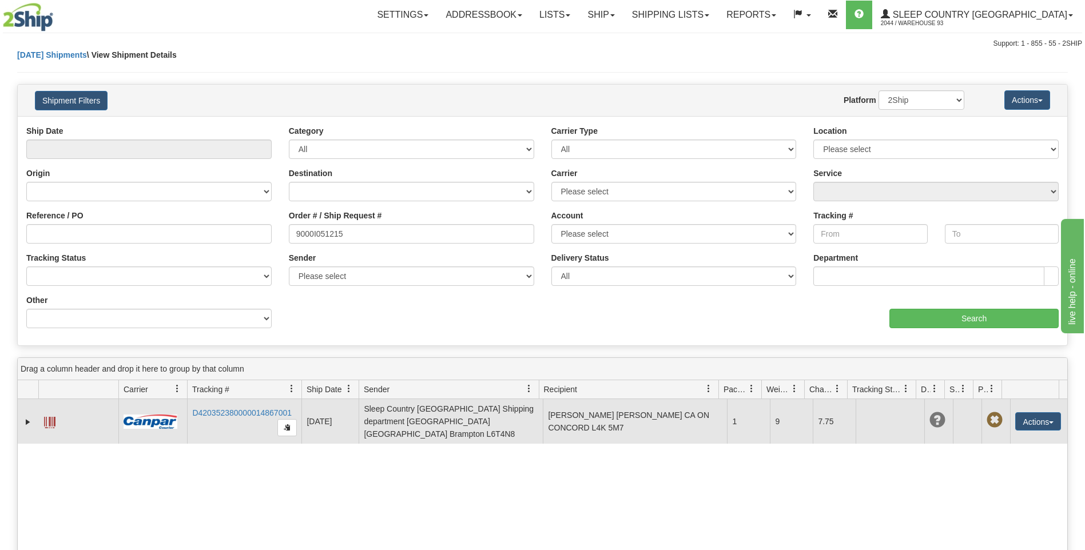
click at [51, 417] on span at bounding box center [49, 422] width 11 height 11
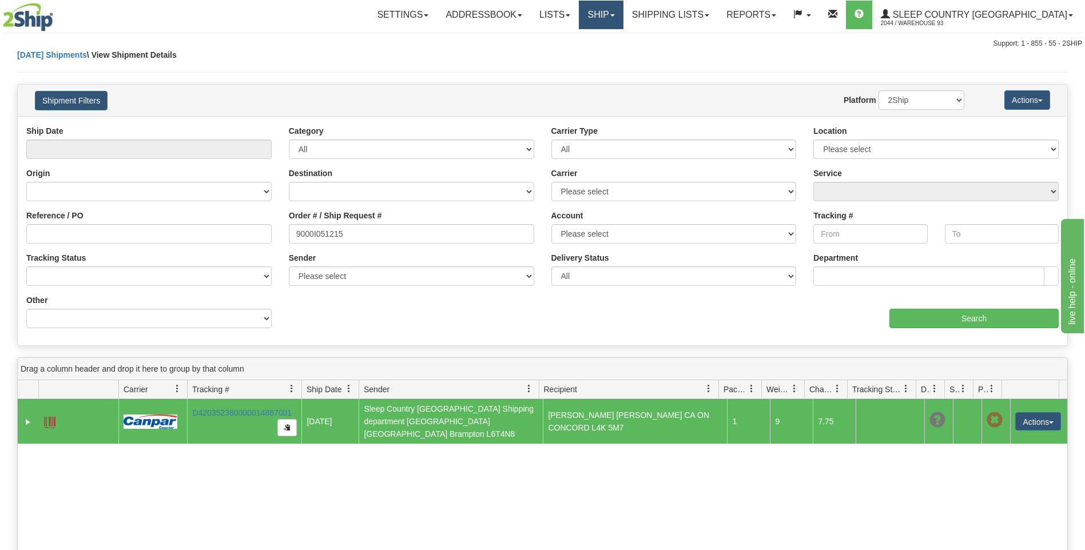
click at [623, 18] on link "Ship" at bounding box center [601, 15] width 44 height 29
click at [623, 44] on link "Ship Screen" at bounding box center [570, 40] width 103 height 15
